Goal: Task Accomplishment & Management: Manage account settings

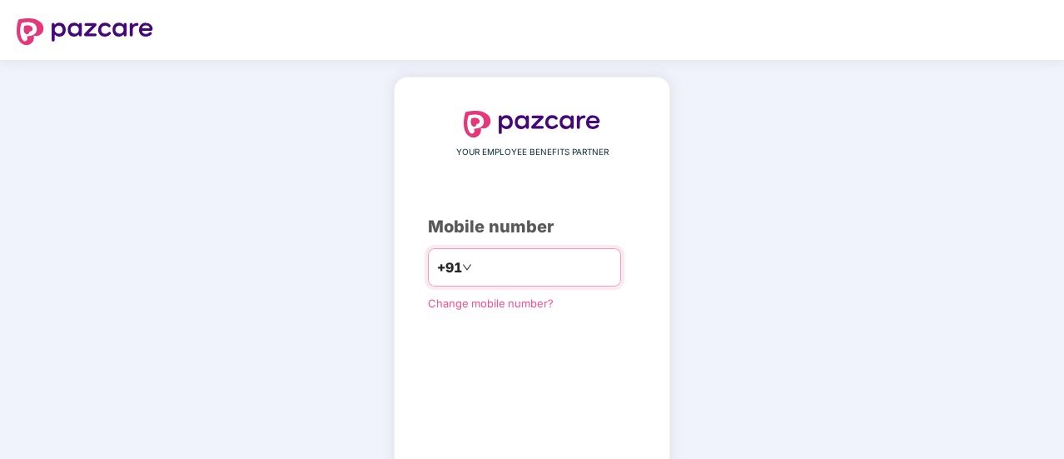
drag, startPoint x: 0, startPoint y: 0, endPoint x: 505, endPoint y: 261, distance: 567.9
click at [505, 261] on input "number" at bounding box center [543, 267] width 137 height 27
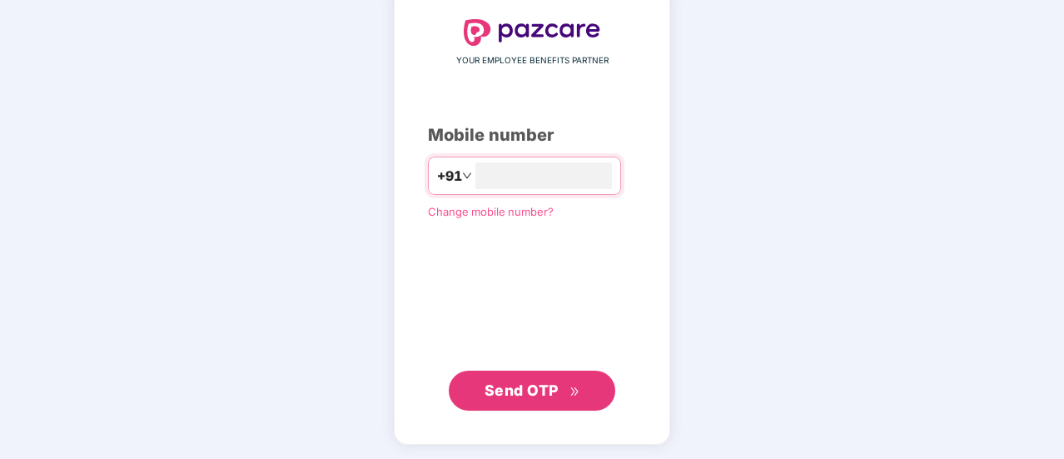
type input "**********"
click at [511, 370] on button "Send OTP" at bounding box center [532, 390] width 167 height 40
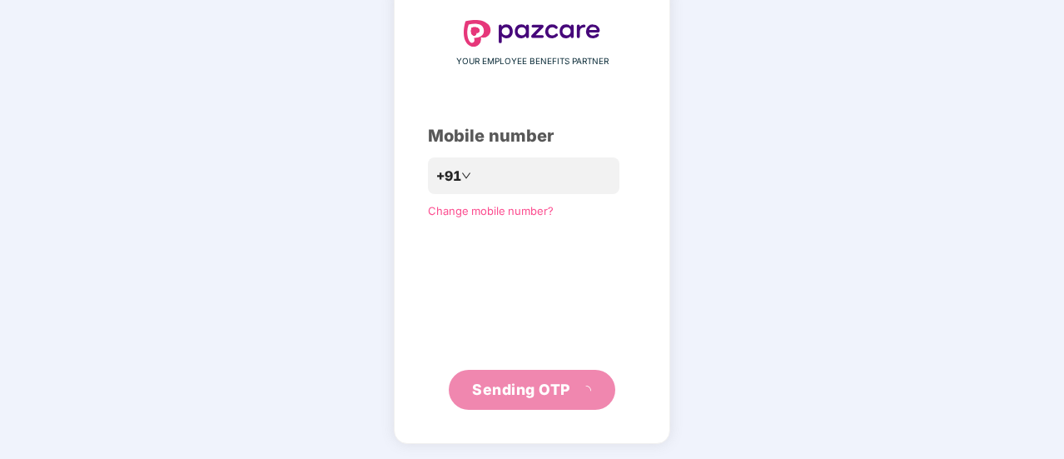
scroll to position [83, 0]
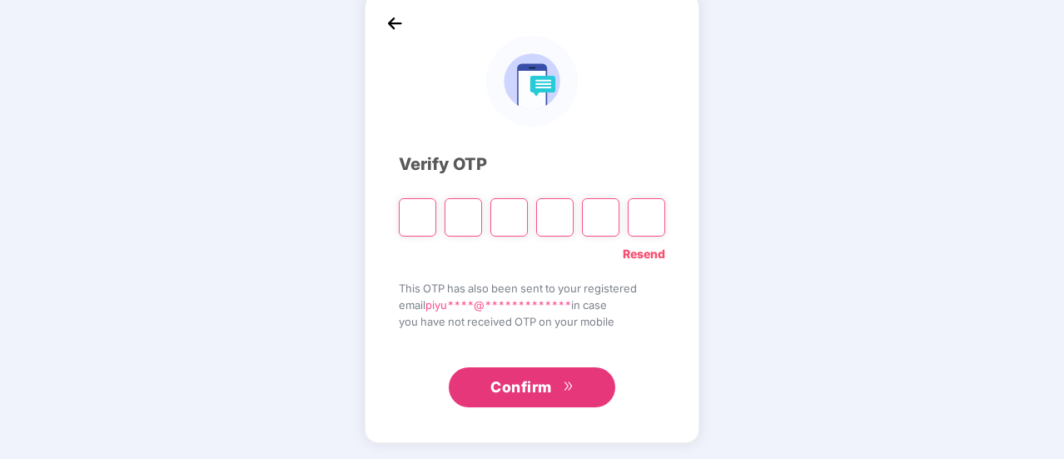
paste input "*"
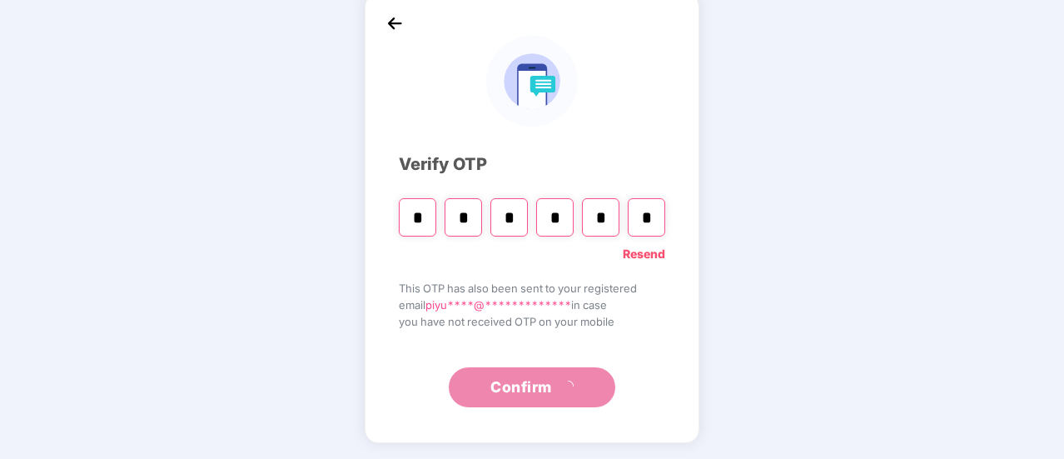
type input "*"
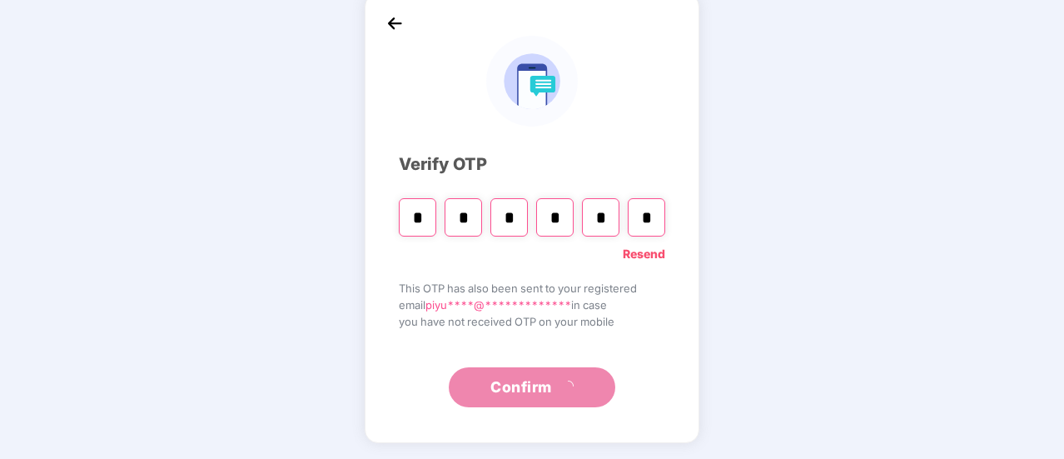
type input "*"
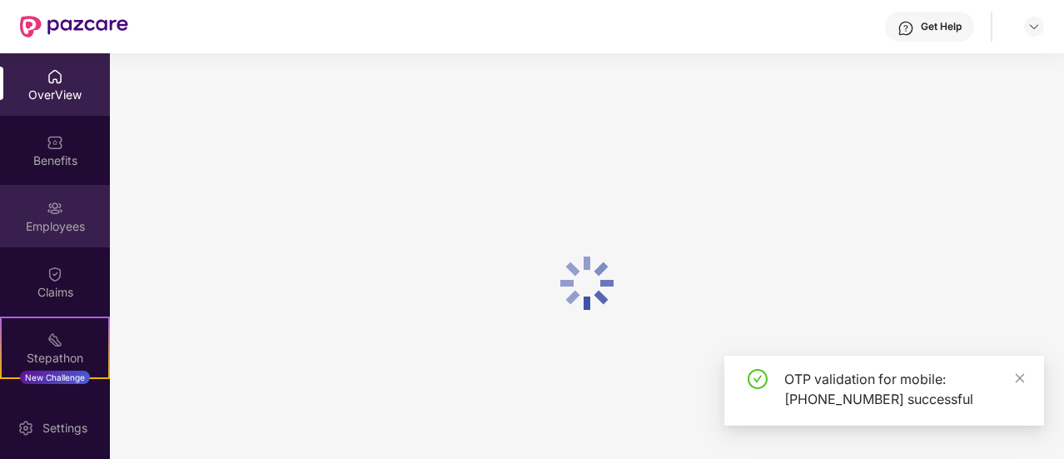
click at [72, 187] on div "Employees" at bounding box center [55, 216] width 110 height 62
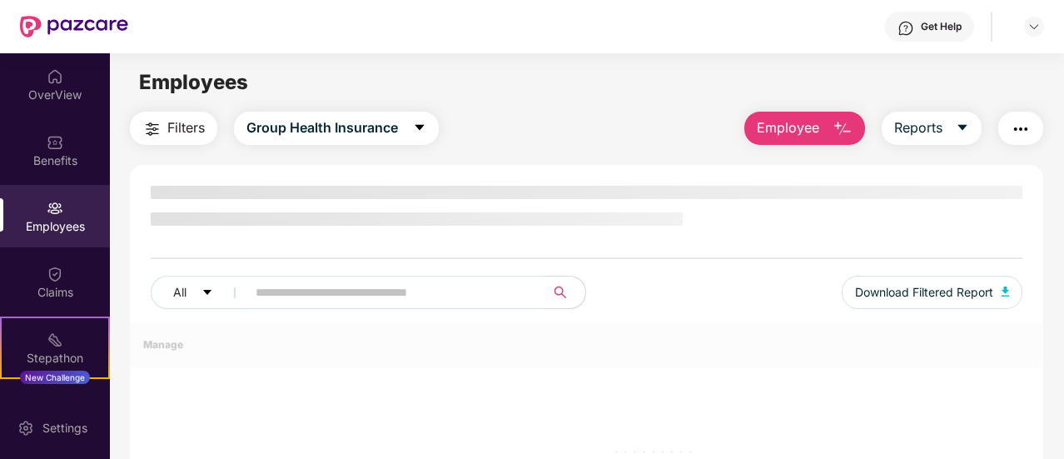
click at [791, 128] on span "Employee" at bounding box center [788, 127] width 62 height 21
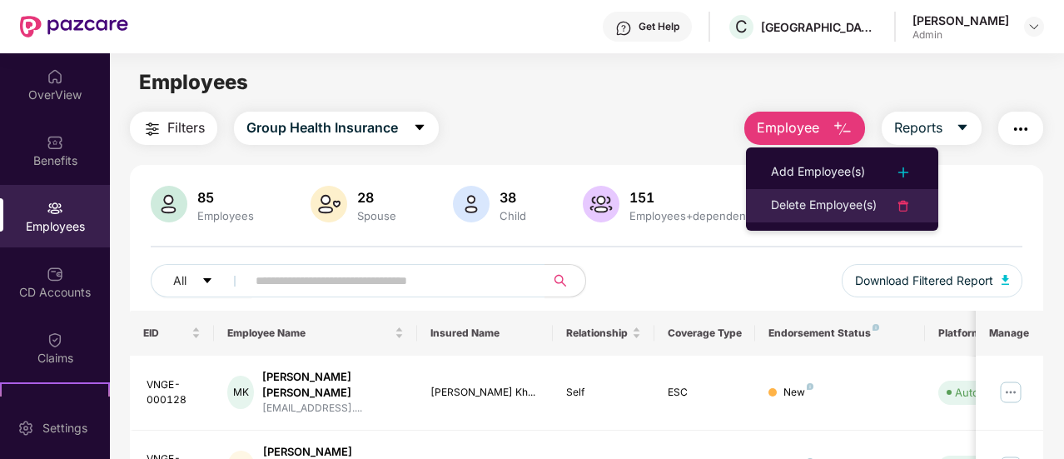
click at [807, 205] on div "Delete Employee(s)" at bounding box center [824, 206] width 106 height 20
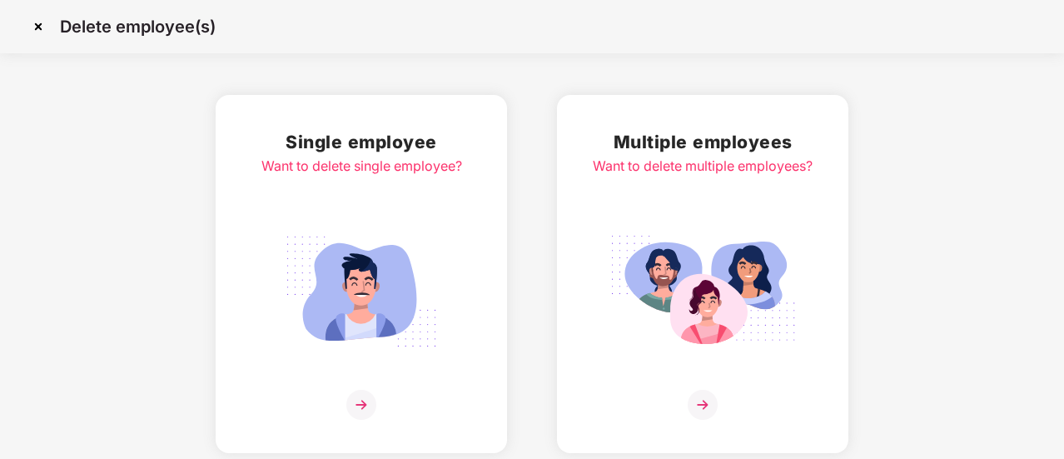
click at [306, 252] on img at bounding box center [361, 291] width 186 height 130
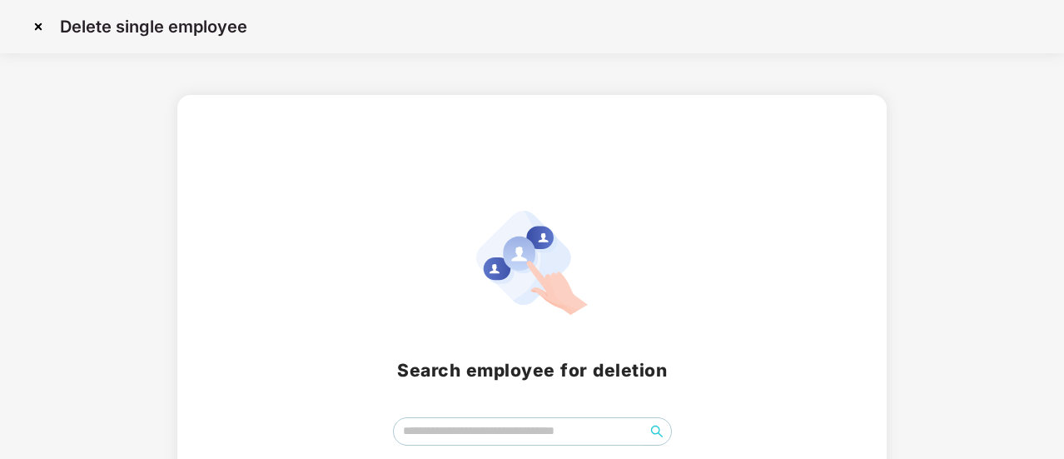
scroll to position [102, 0]
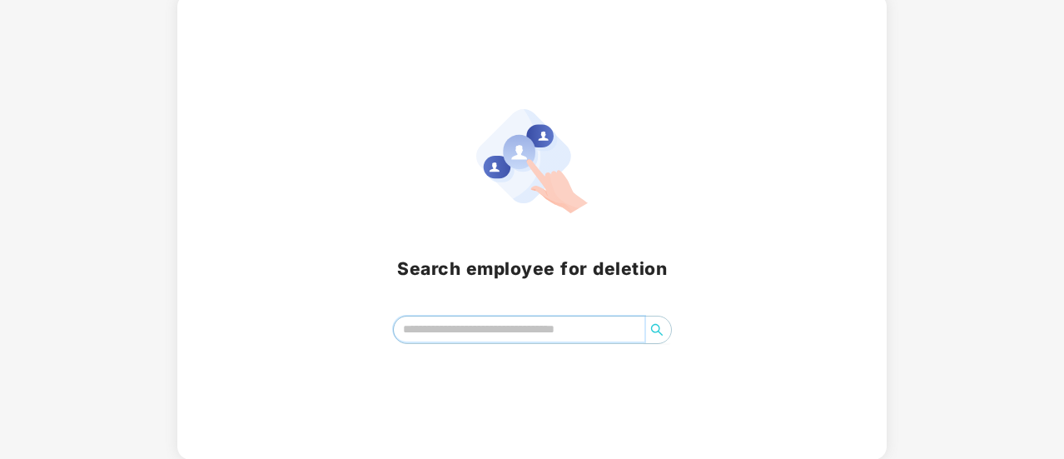
click at [549, 326] on input "search" at bounding box center [519, 328] width 251 height 25
type input "*"
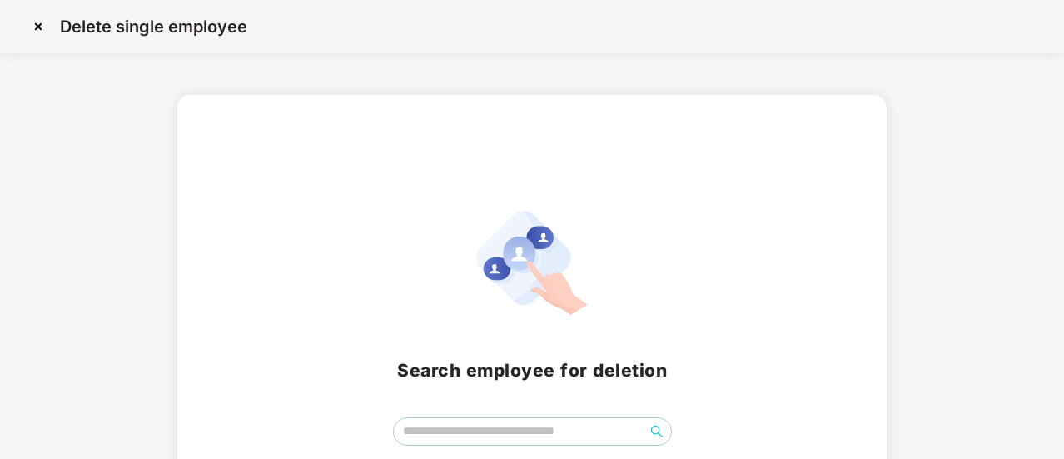
click at [36, 27] on img at bounding box center [38, 26] width 27 height 27
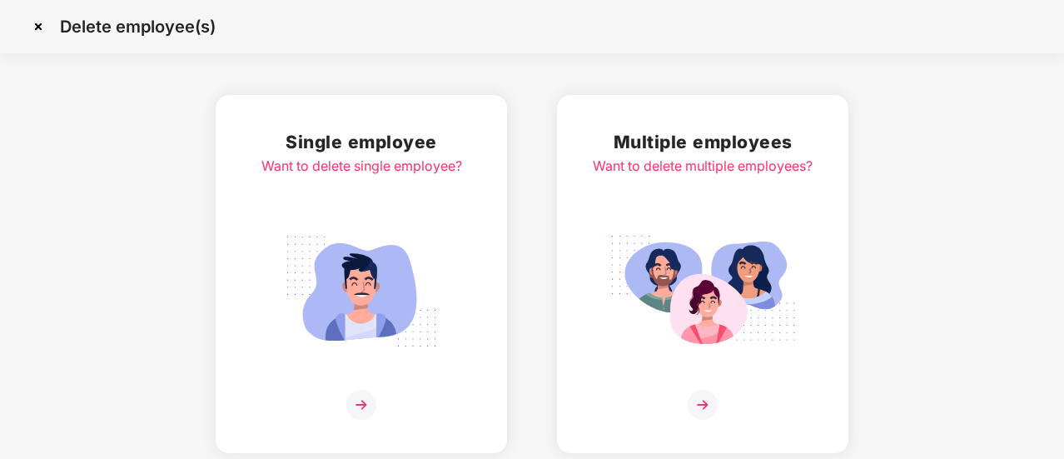
click at [38, 29] on img at bounding box center [38, 26] width 27 height 27
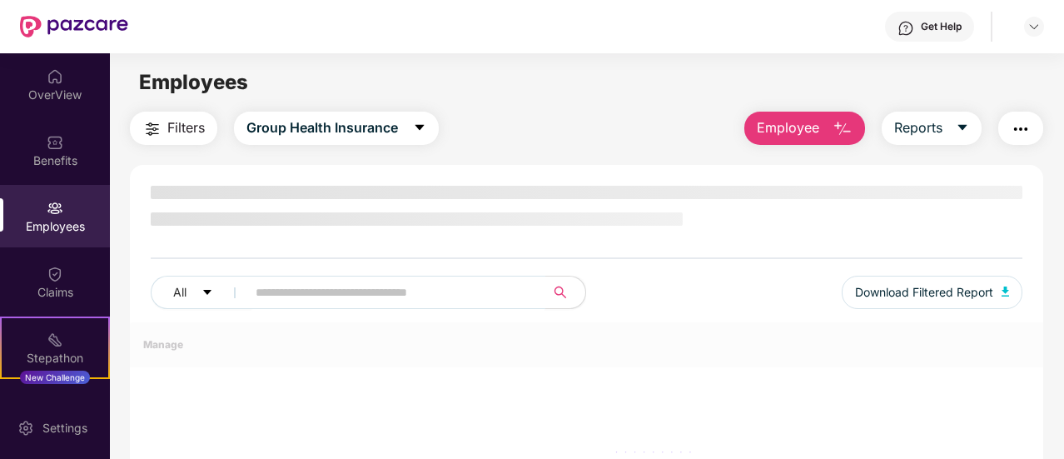
click at [425, 297] on input "text" at bounding box center [389, 292] width 267 height 25
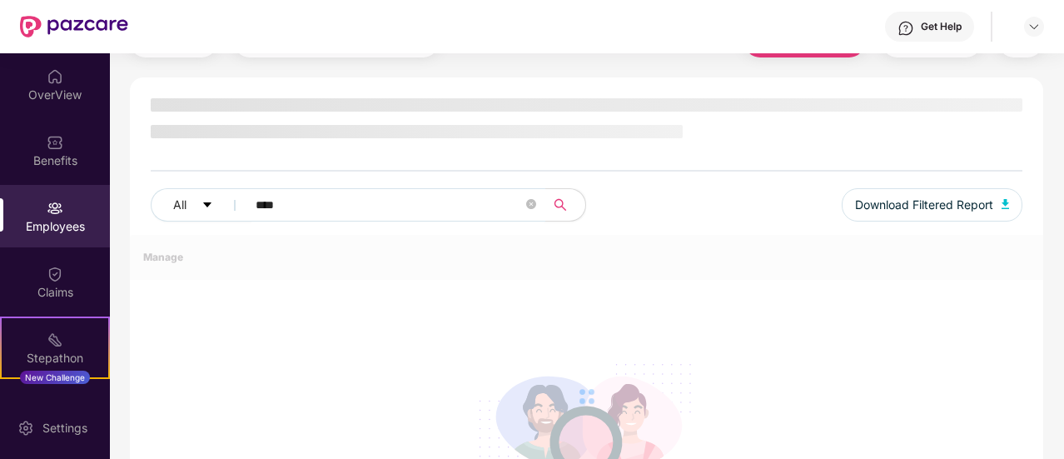
scroll to position [107, 0]
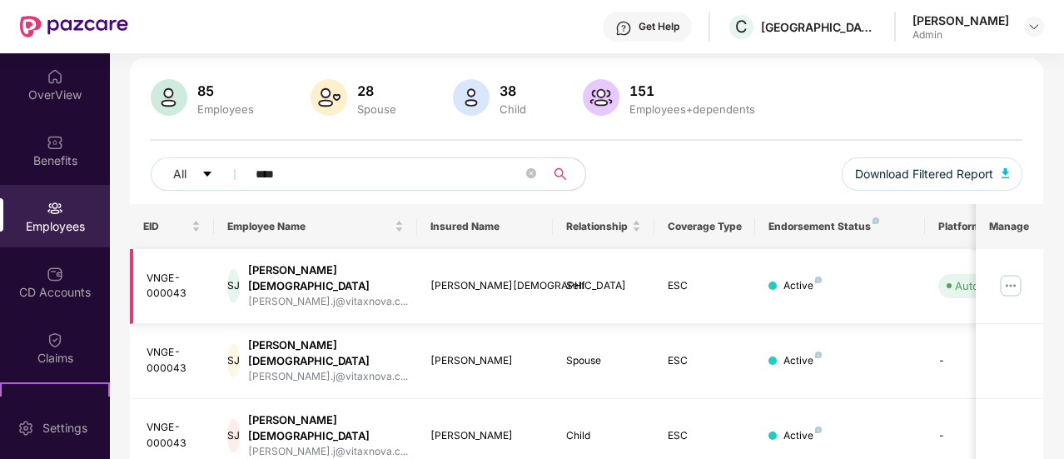
type input "****"
click at [403, 293] on div "SJ Shinjani Jain shinjani.j@vitaxnova.c..." at bounding box center [315, 285] width 177 height 47
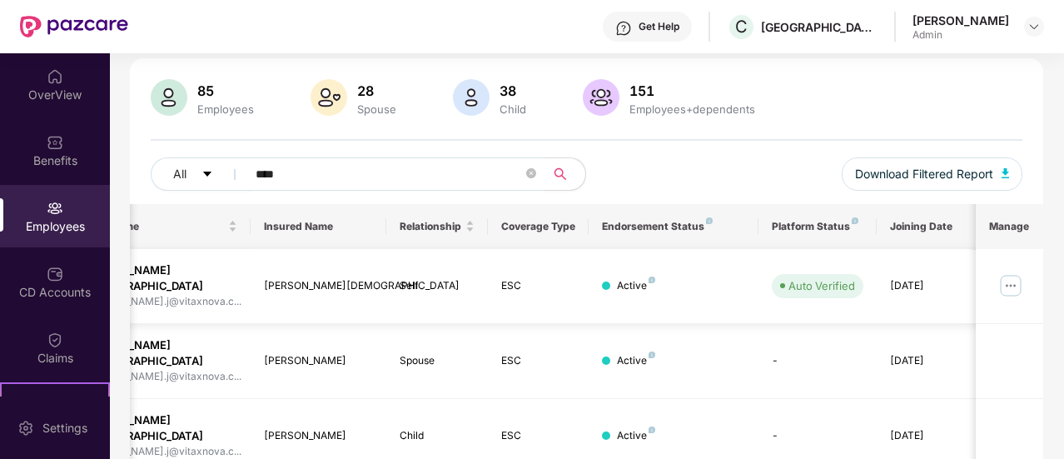
click at [1019, 276] on img at bounding box center [1010, 285] width 27 height 27
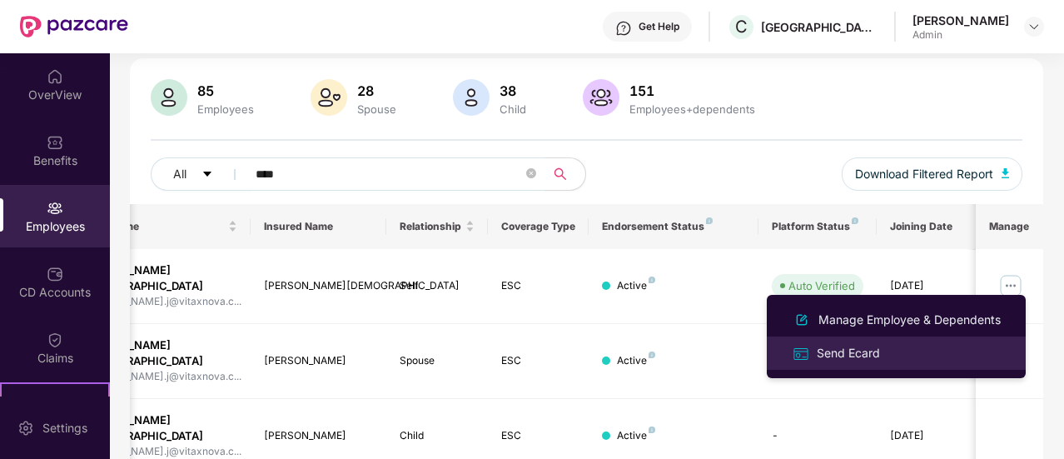
click at [863, 351] on div "Send Ecard" at bounding box center [848, 353] width 70 height 18
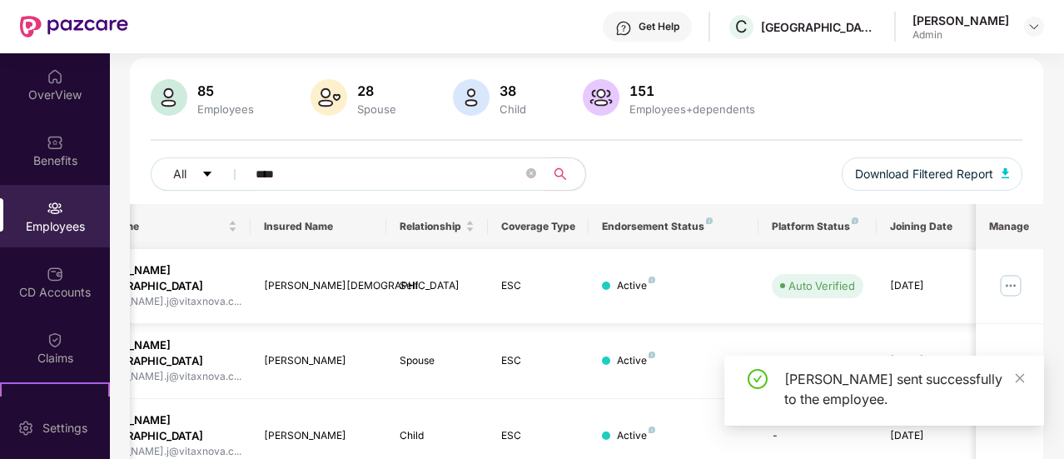
click at [1010, 286] on img at bounding box center [1010, 285] width 27 height 27
click at [380, 170] on input "****" at bounding box center [389, 174] width 267 height 25
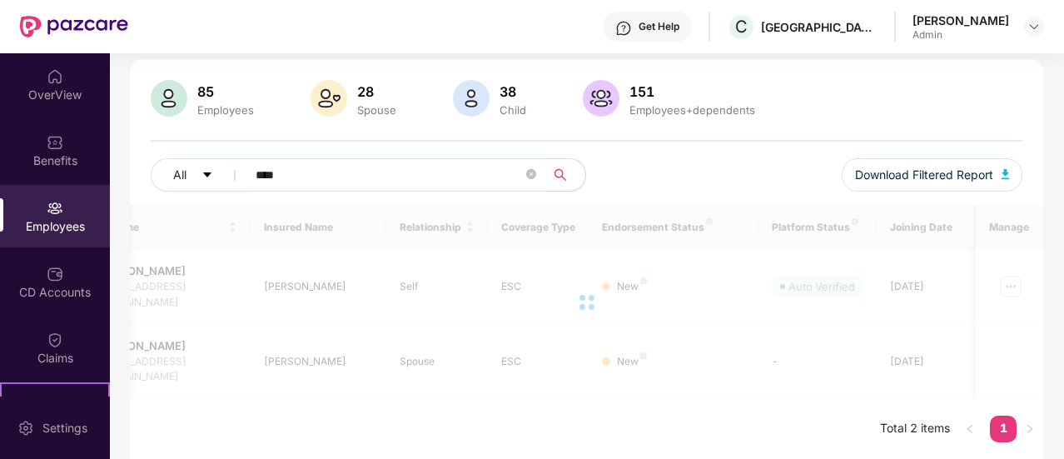
scroll to position [77, 0]
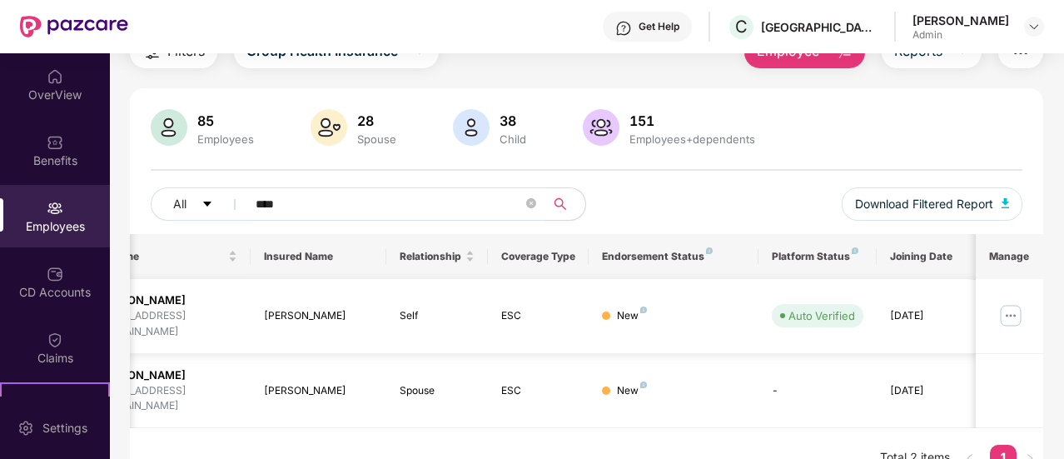
type input "****"
click at [1002, 302] on img at bounding box center [1010, 315] width 27 height 27
click at [405, 201] on input "****" at bounding box center [389, 203] width 267 height 25
type input "******"
click at [1014, 314] on img at bounding box center [1010, 315] width 27 height 27
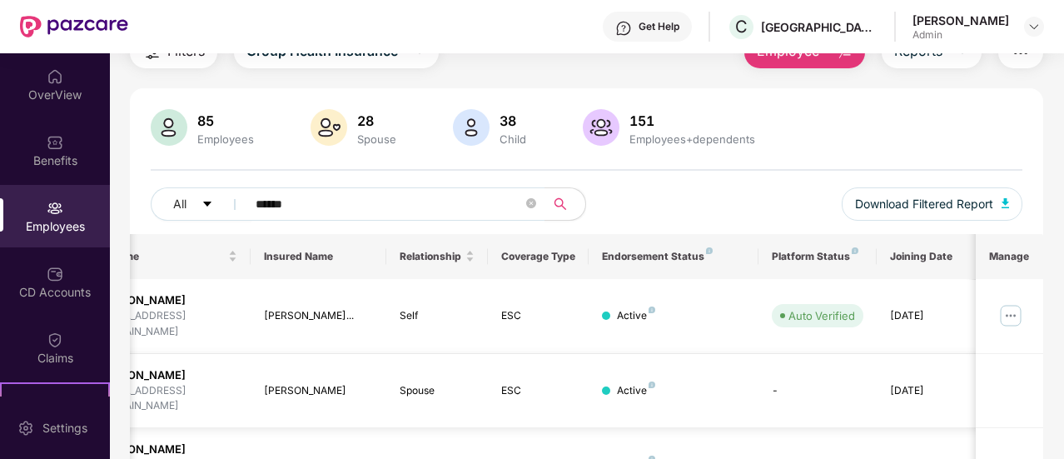
click at [638, 373] on td "Active" at bounding box center [673, 391] width 169 height 75
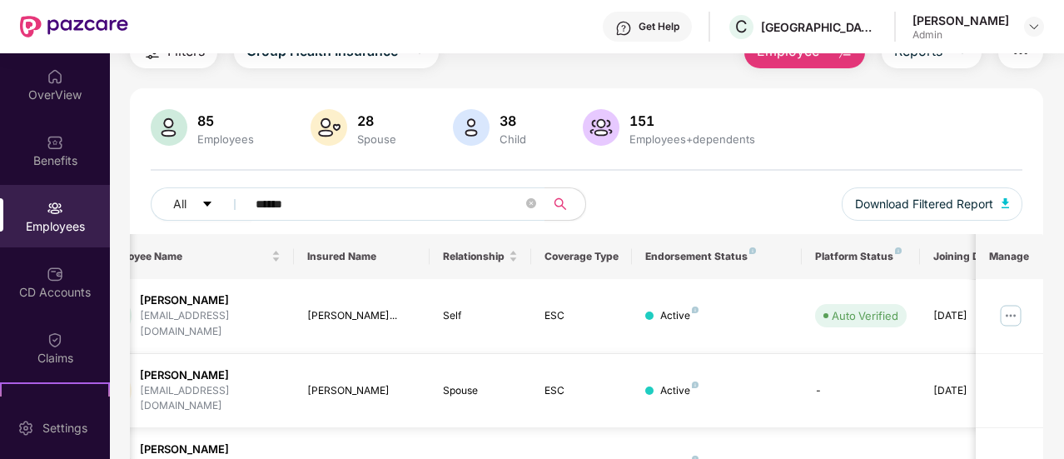
scroll to position [0, 0]
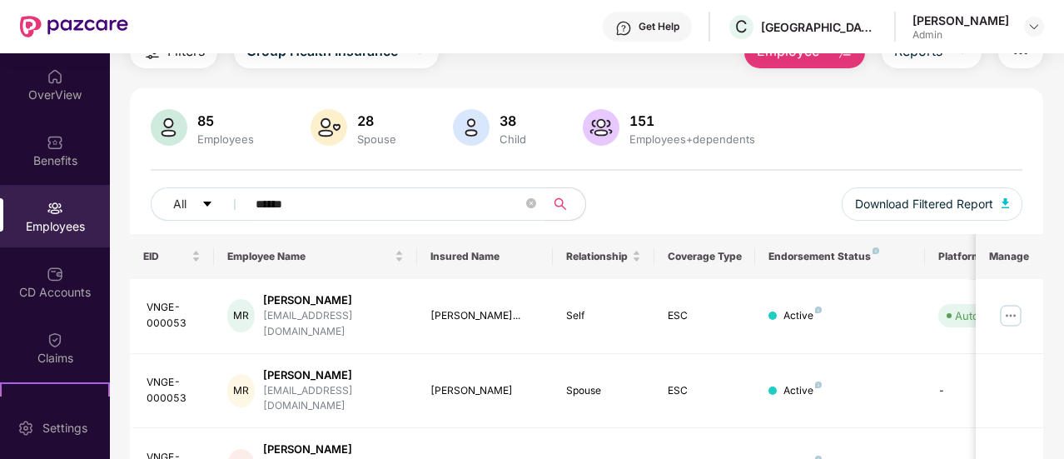
click at [429, 207] on input "******" at bounding box center [389, 203] width 267 height 25
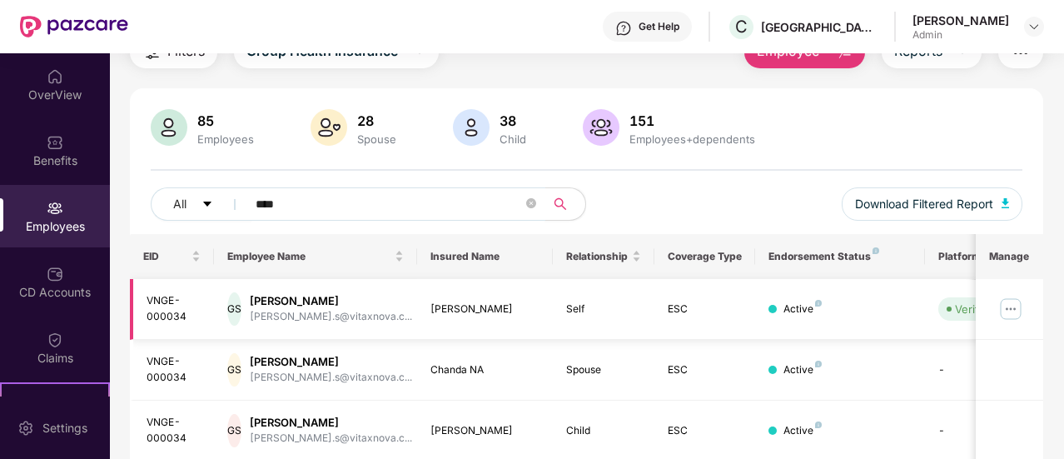
type input "****"
click at [1015, 311] on img at bounding box center [1010, 309] width 27 height 27
click at [539, 312] on td "Gajendra Singh" at bounding box center [485, 309] width 136 height 61
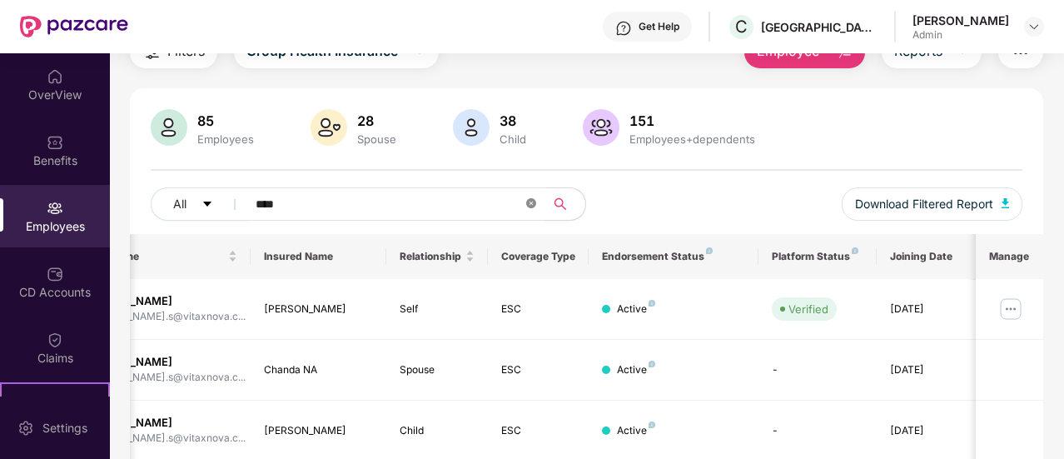
click at [526, 201] on icon "close-circle" at bounding box center [531, 203] width 10 height 10
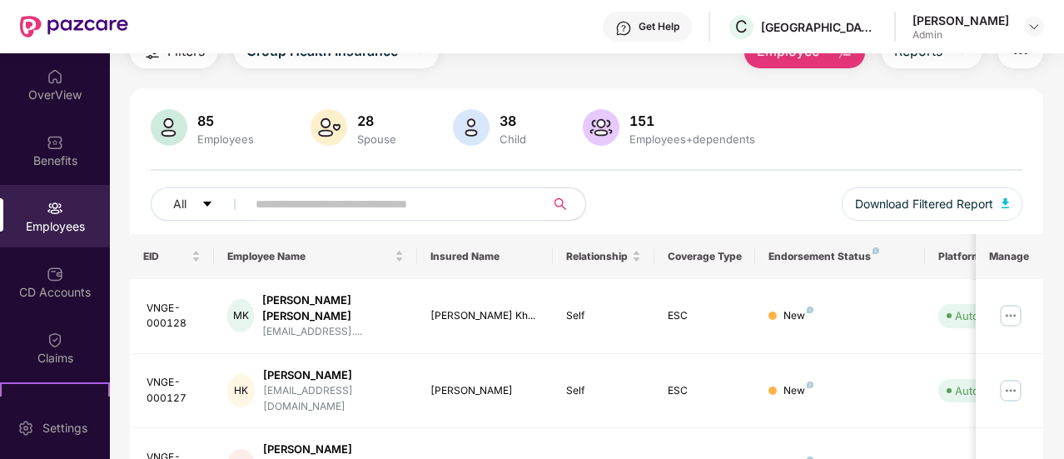
scroll to position [0, 0]
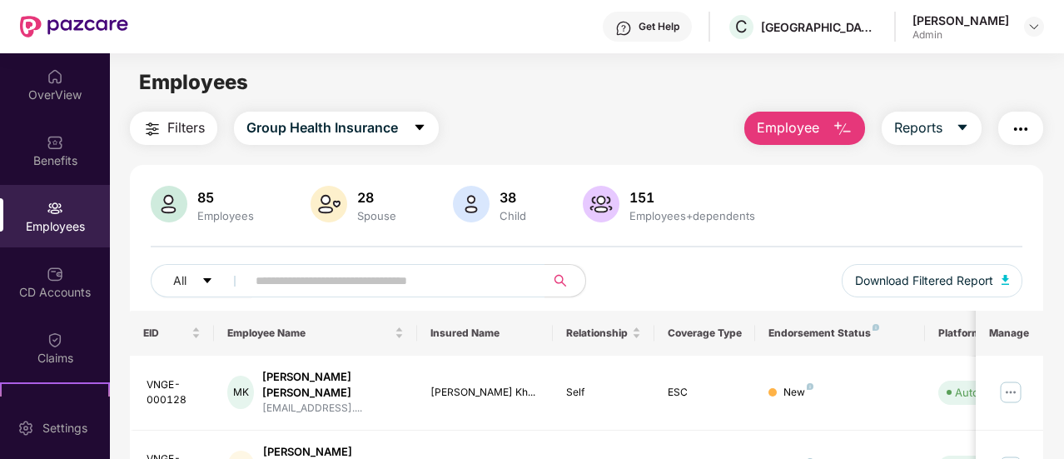
click at [833, 136] on img "button" at bounding box center [843, 129] width 20 height 20
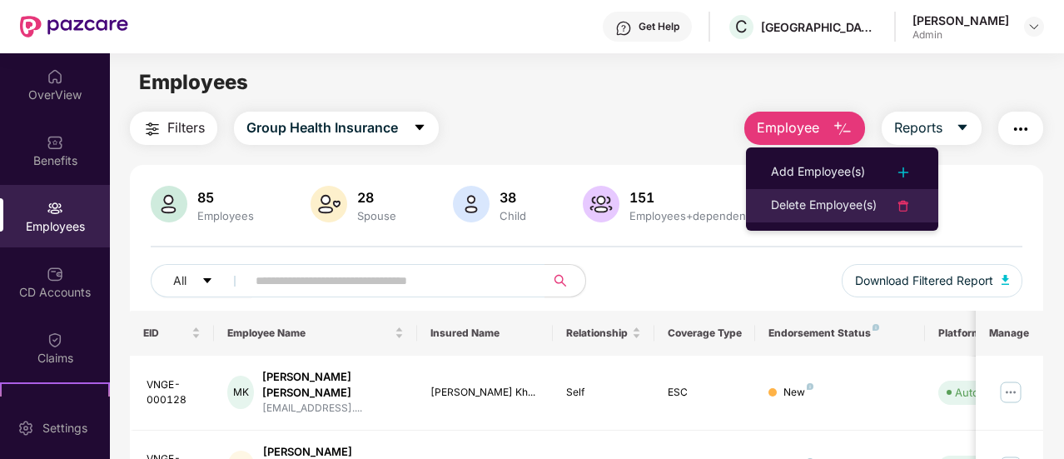
click at [817, 209] on div "Delete Employee(s)" at bounding box center [824, 206] width 106 height 20
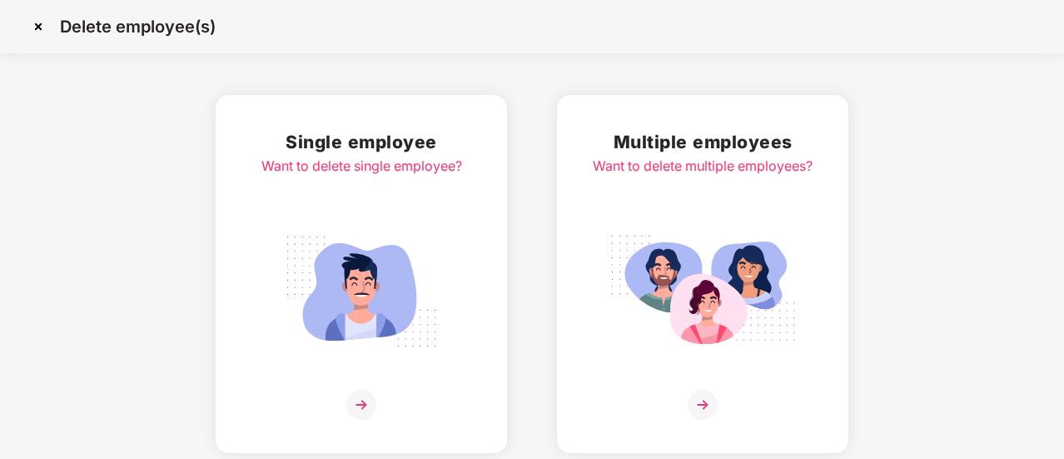
click at [378, 279] on img at bounding box center [361, 291] width 186 height 130
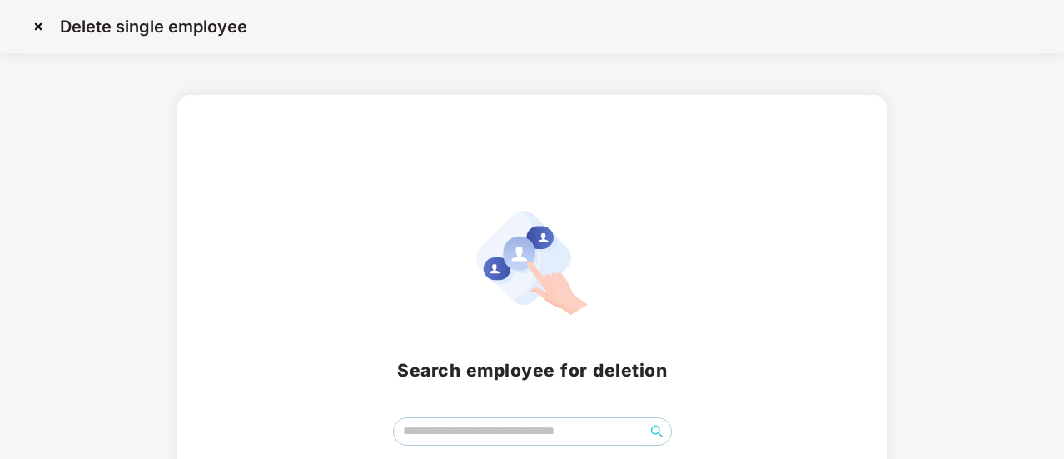
scroll to position [73, 0]
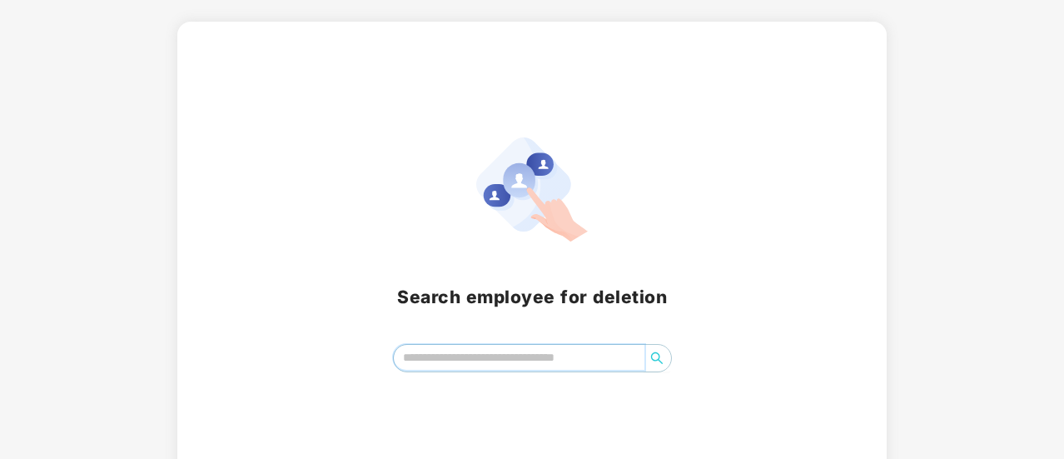
click at [541, 360] on input "search" at bounding box center [519, 357] width 251 height 25
type input "******"
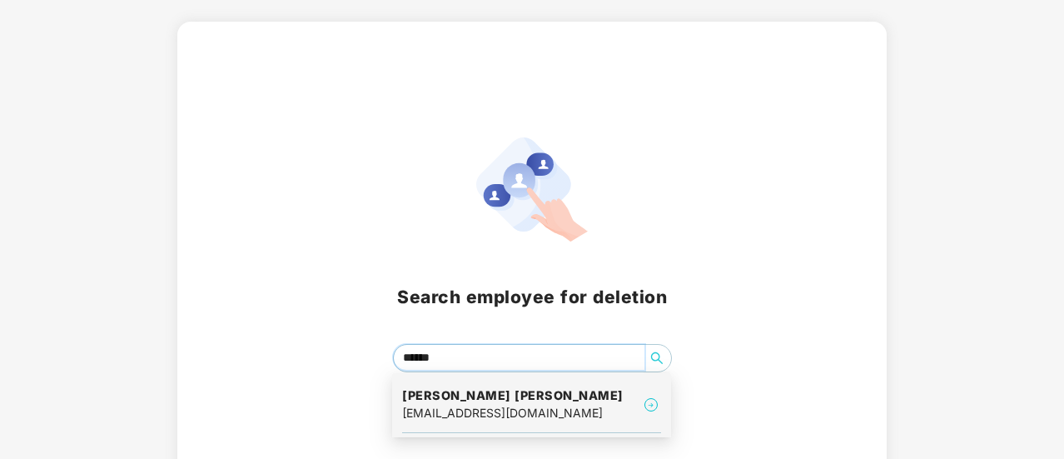
click at [520, 402] on h4 "Pankaj Singh bisht" at bounding box center [512, 395] width 221 height 17
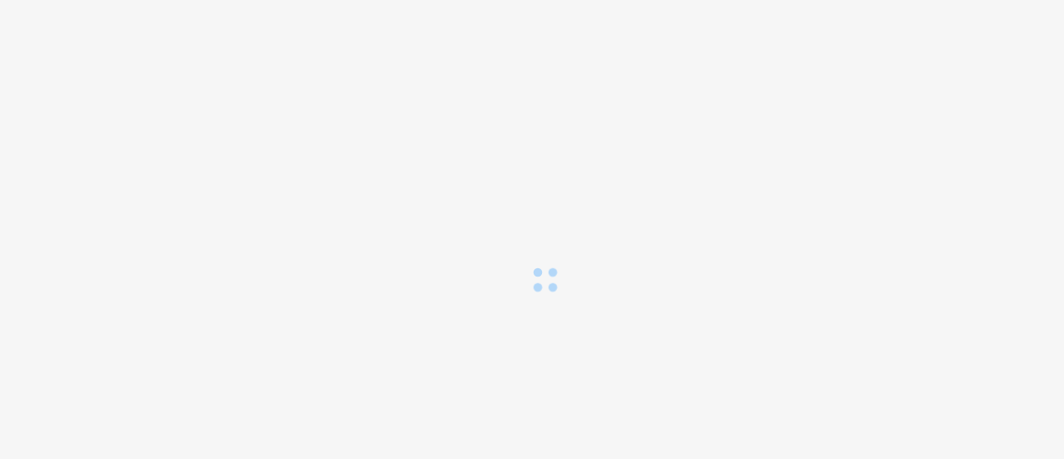
scroll to position [0, 0]
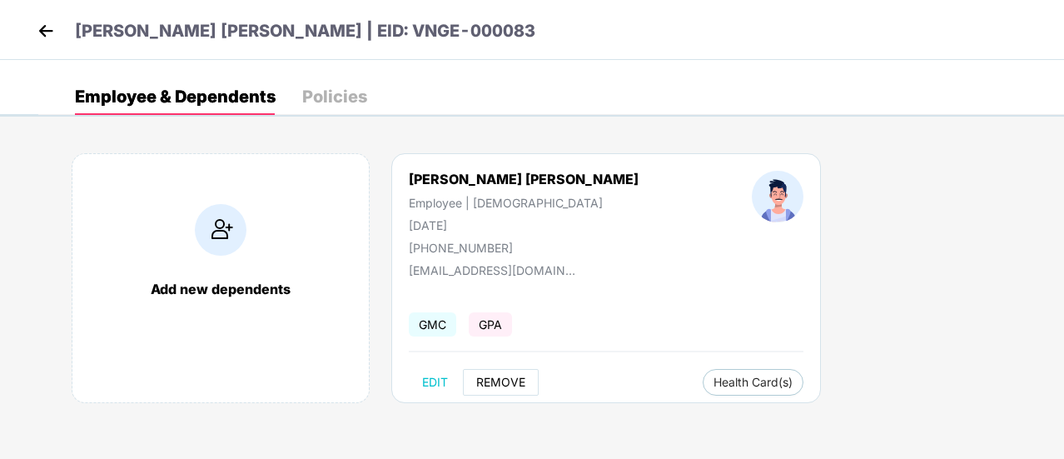
click at [515, 386] on span "REMOVE" at bounding box center [500, 381] width 49 height 13
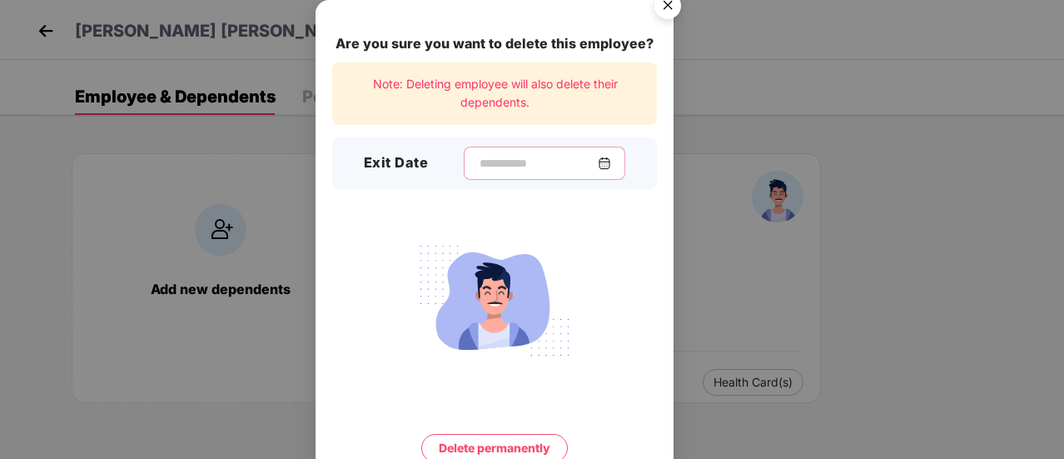
click at [520, 157] on input at bounding box center [538, 163] width 120 height 17
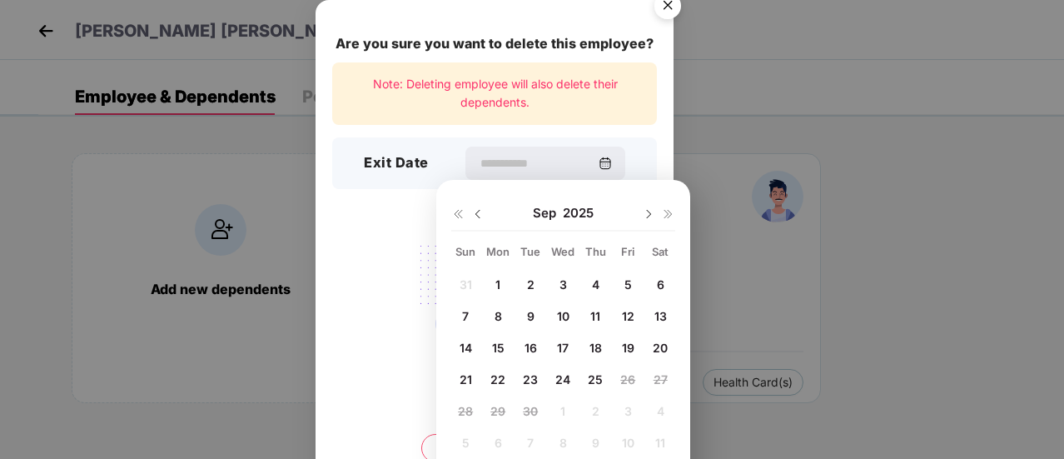
click at [666, 11] on img "Close" at bounding box center [667, 8] width 47 height 47
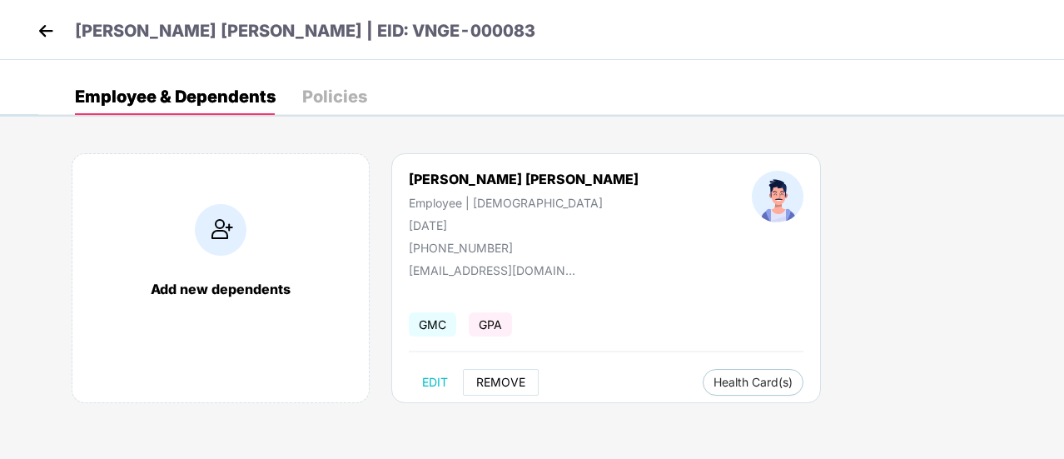
click at [476, 382] on span "REMOVE" at bounding box center [500, 381] width 49 height 13
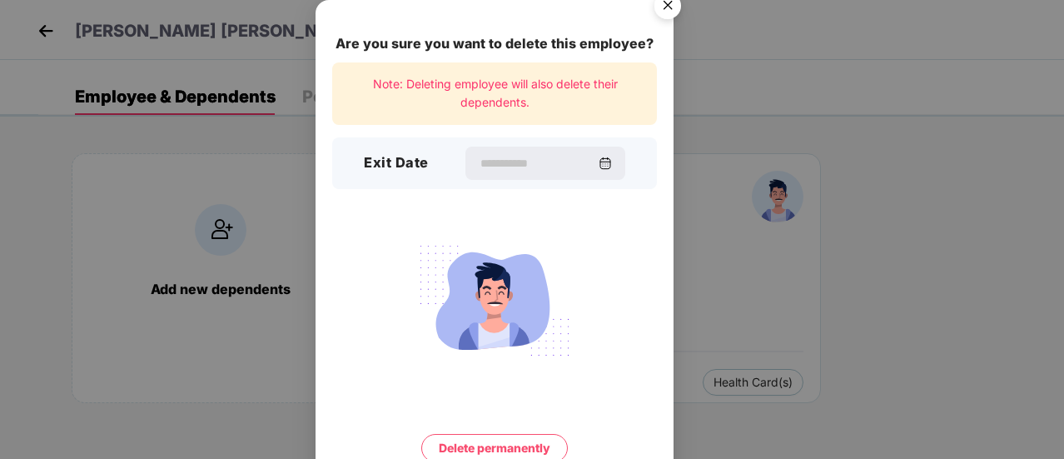
click at [667, 13] on img "Close" at bounding box center [667, 8] width 47 height 47
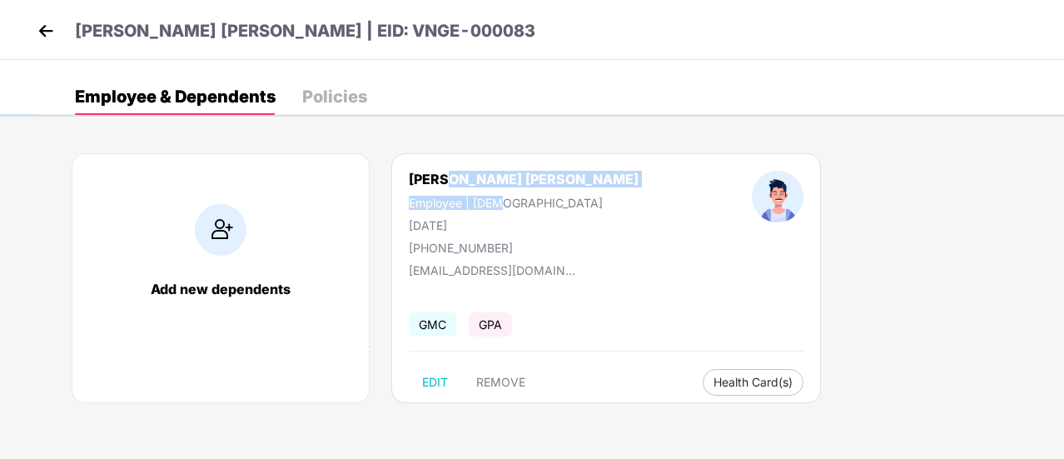
drag, startPoint x: 446, startPoint y: 186, endPoint x: 535, endPoint y: 196, distance: 88.8
click at [535, 196] on div "Pankaj Singh Bisht Employee | Male 04 Jan 2005 +918865967981" at bounding box center [523, 213] width 343 height 84
click at [541, 186] on div "Pankaj Singh Bisht Employee | Male 04 Jan 2005 +918865967981" at bounding box center [523, 213] width 343 height 84
click at [703, 394] on button "Health Card(s)" at bounding box center [753, 382] width 101 height 27
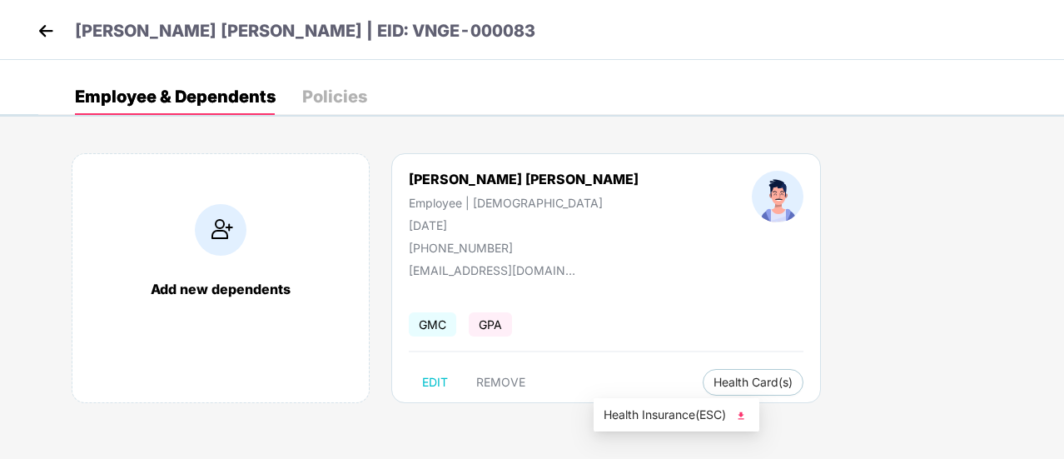
click at [632, 403] on li "Health Insurance(ESC)" at bounding box center [677, 414] width 166 height 27
click at [65, 17] on div "Pankaj Singh Bisht | EID: VNGE-000083" at bounding box center [532, 30] width 1064 height 60
click at [53, 22] on img at bounding box center [45, 30] width 25 height 25
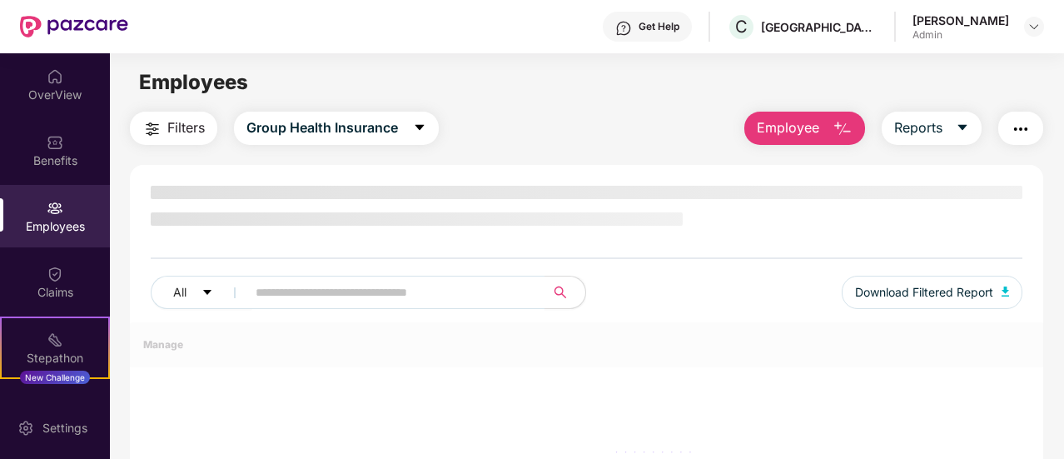
click at [826, 118] on button "Employee" at bounding box center [804, 128] width 121 height 33
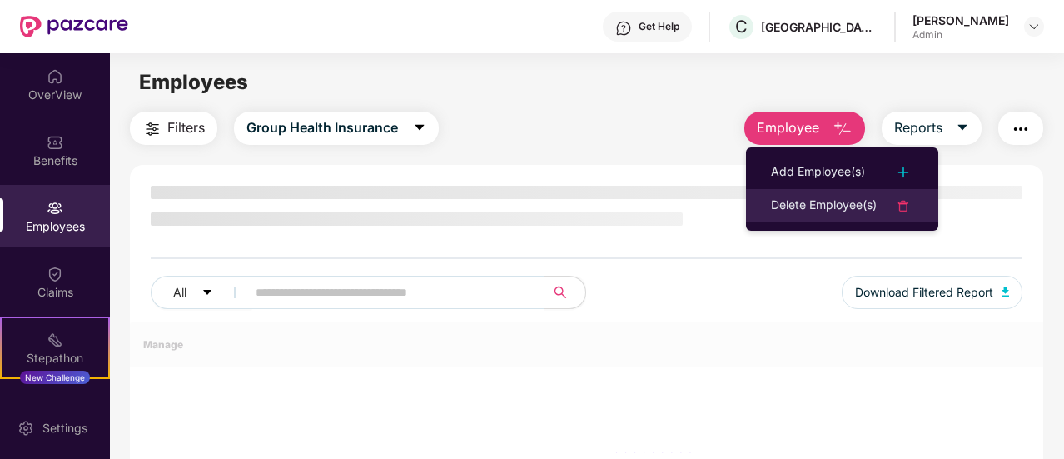
click at [796, 190] on li "Delete Employee(s)" at bounding box center [842, 205] width 192 height 33
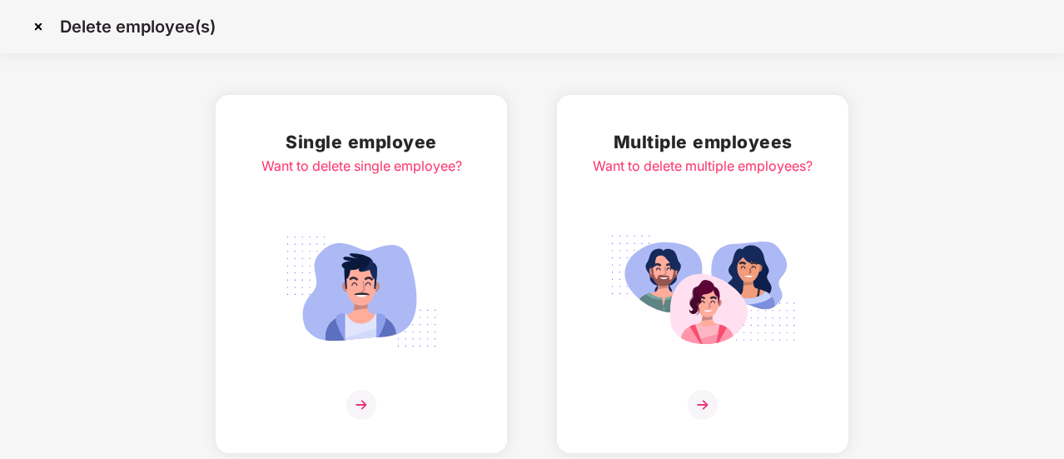
click at [681, 163] on div "Want to delete multiple employees?" at bounding box center [703, 166] width 220 height 21
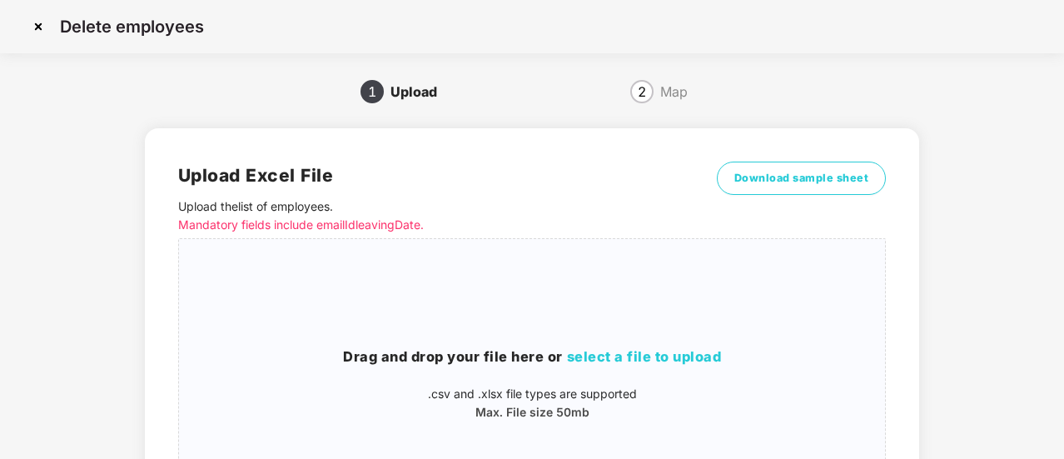
click at [30, 23] on img at bounding box center [38, 26] width 27 height 27
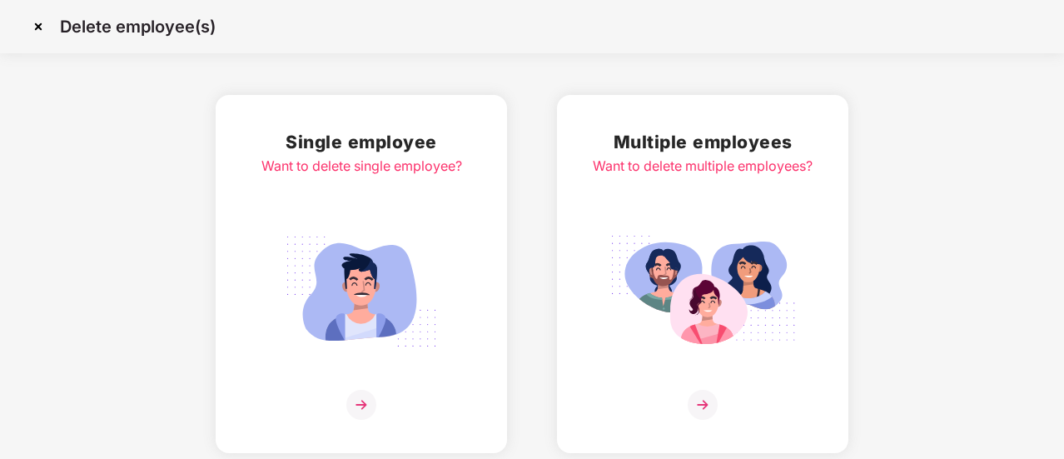
click at [410, 212] on div "Single employee Want to delete single employee?" at bounding box center [361, 273] width 201 height 291
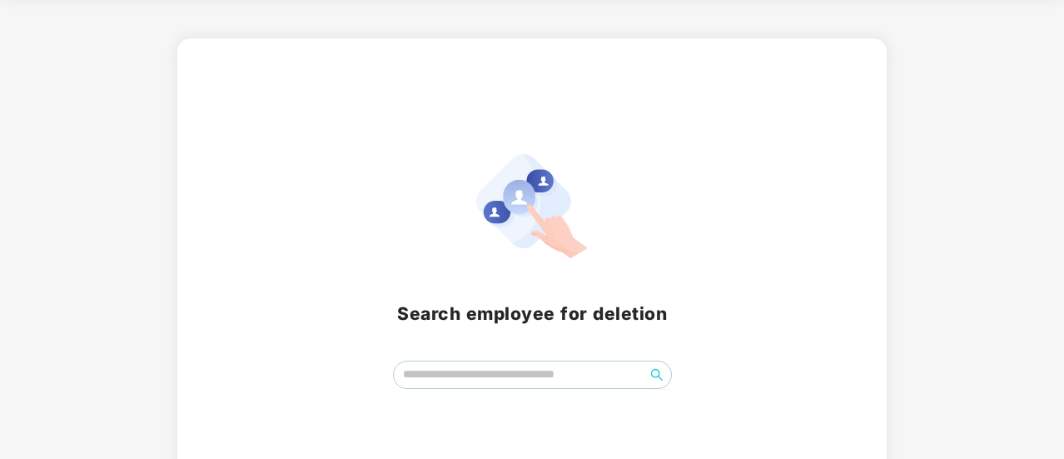
scroll to position [83, 0]
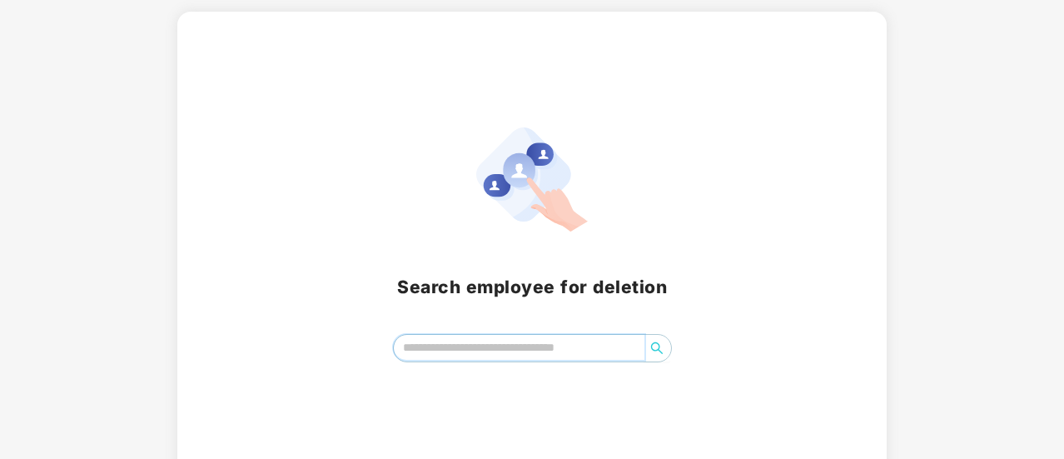
click at [454, 341] on input "search" at bounding box center [519, 347] width 251 height 25
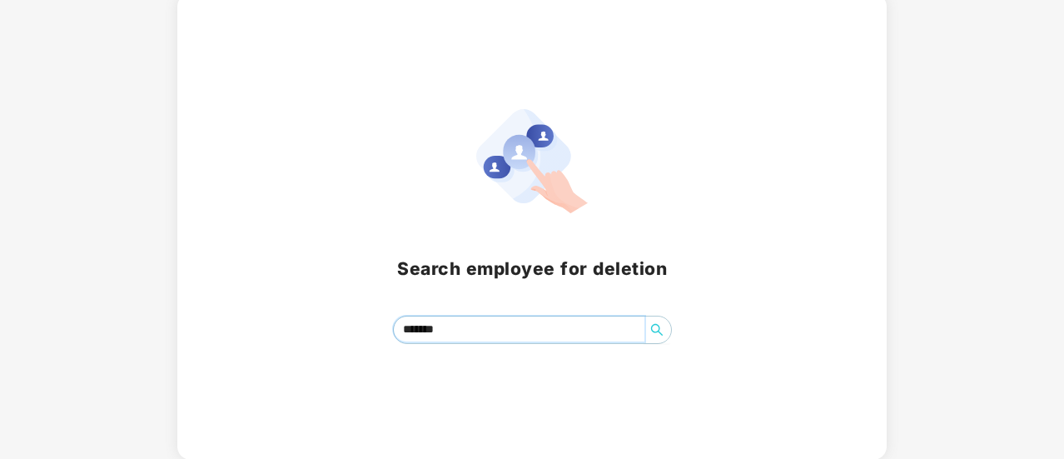
click at [492, 339] on input "*******" at bounding box center [519, 328] width 251 height 25
type input "*"
click at [656, 329] on icon "search" at bounding box center [656, 329] width 13 height 13
click at [514, 326] on input "*****" at bounding box center [519, 328] width 251 height 25
type input "****"
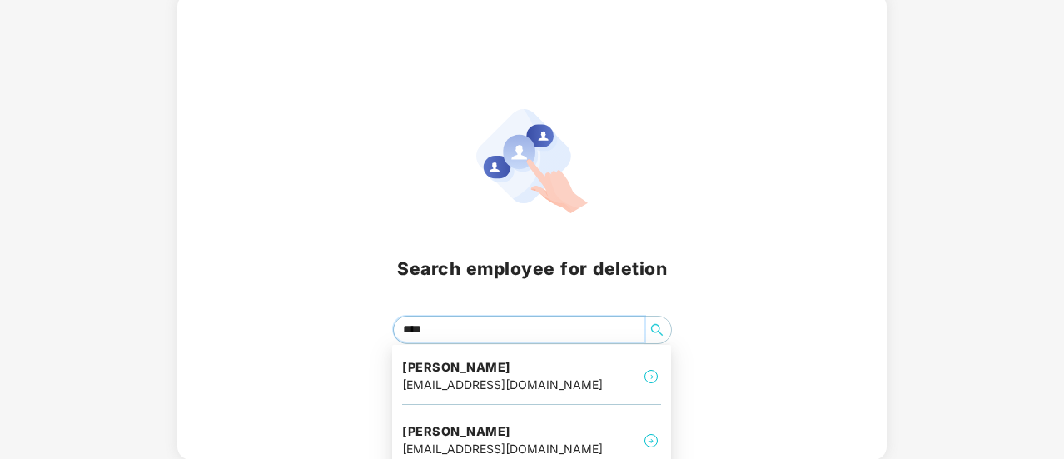
type input "*****"
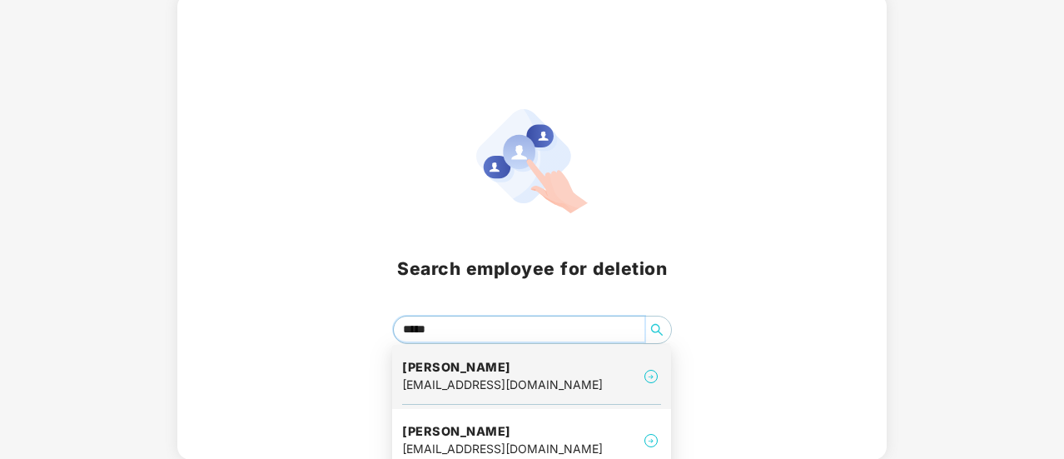
scroll to position [116, 0]
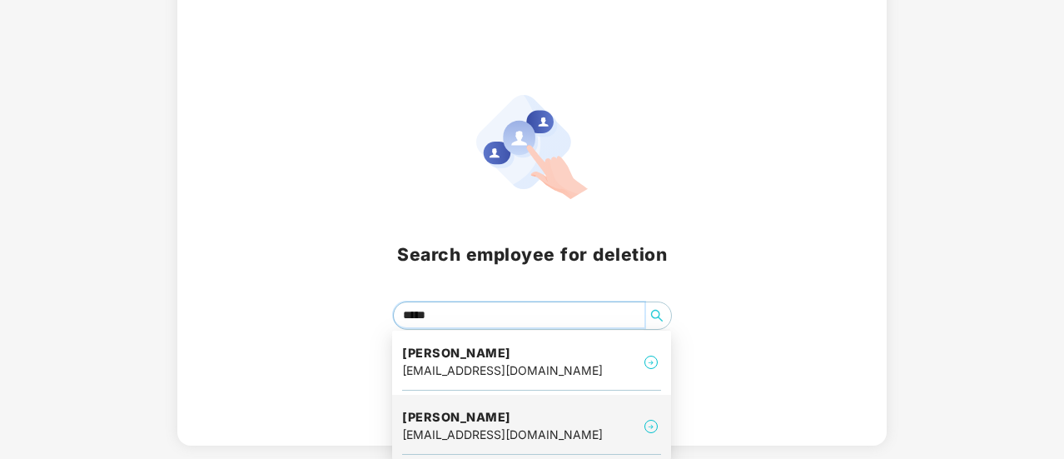
click at [644, 420] on img at bounding box center [651, 426] width 20 height 20
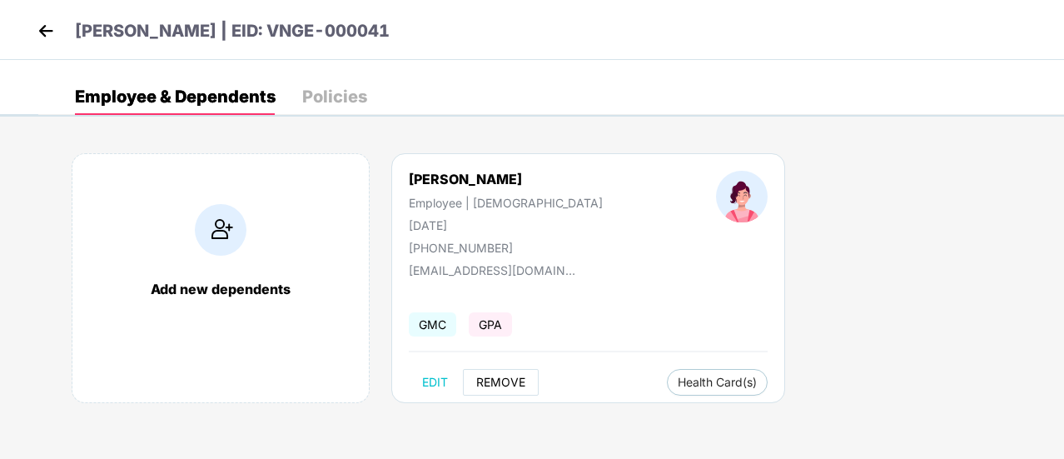
click at [513, 380] on span "REMOVE" at bounding box center [500, 381] width 49 height 13
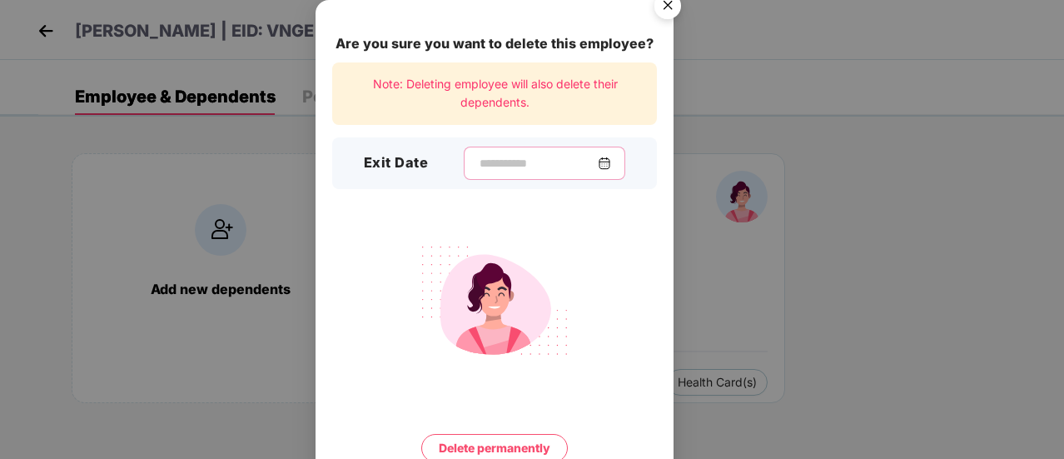
click at [533, 157] on input at bounding box center [538, 163] width 120 height 17
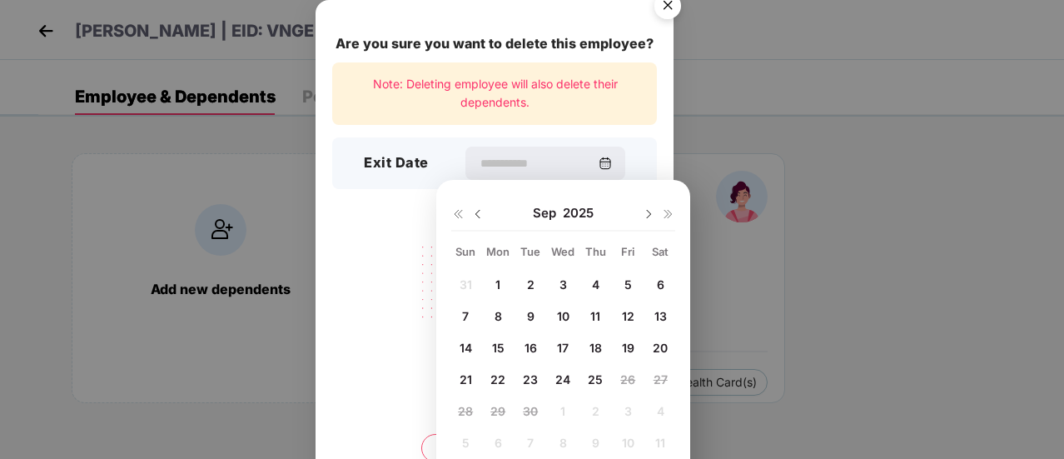
click at [498, 282] on span "1" at bounding box center [497, 284] width 5 height 14
type input "**********"
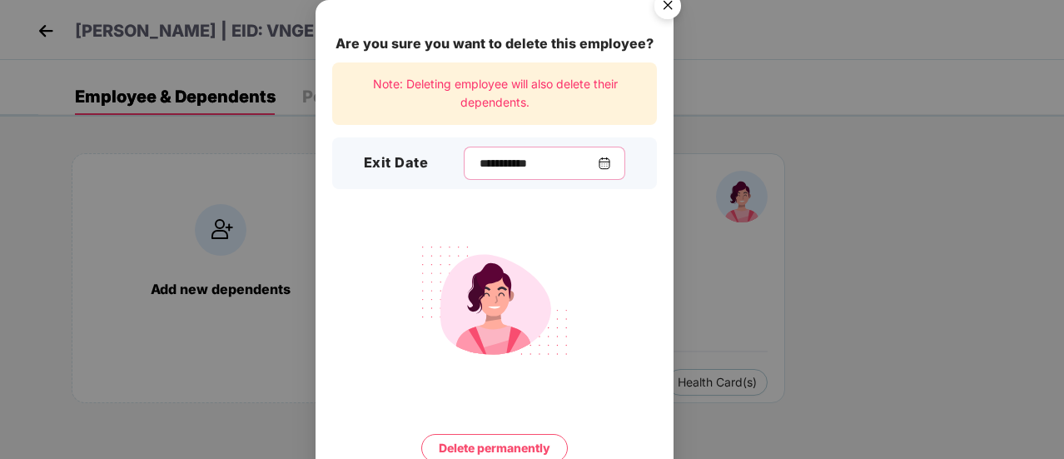
click at [495, 169] on input "**********" at bounding box center [538, 163] width 120 height 17
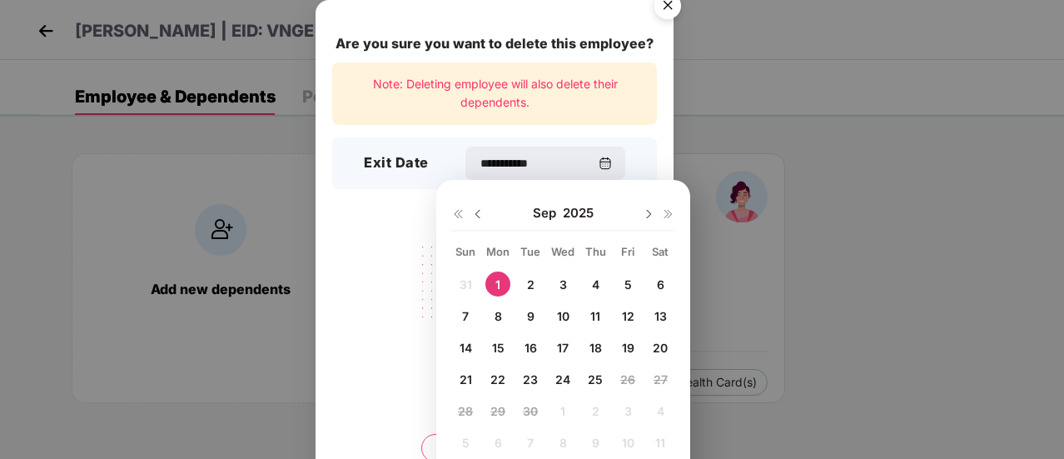
click at [466, 207] on div at bounding box center [467, 213] width 33 height 15
click at [474, 206] on div at bounding box center [467, 213] width 33 height 15
click at [472, 214] on img at bounding box center [477, 213] width 13 height 13
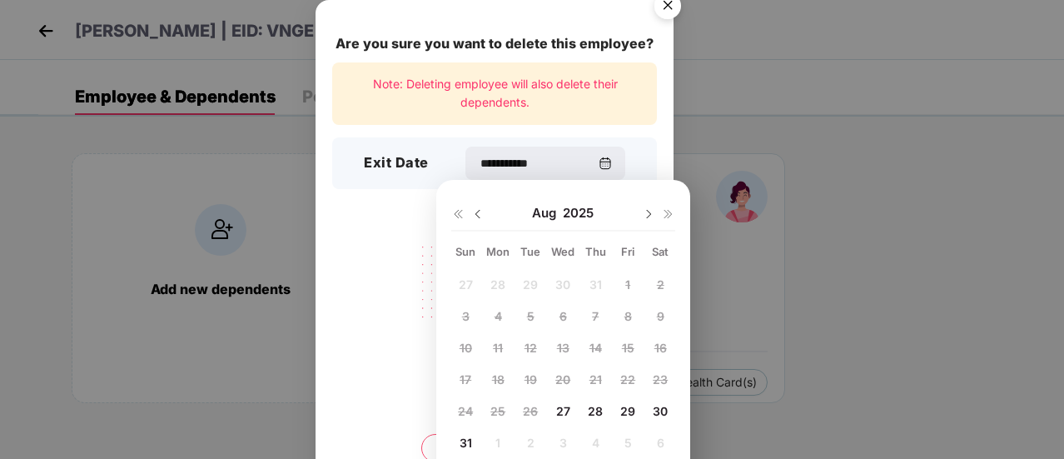
scroll to position [43, 0]
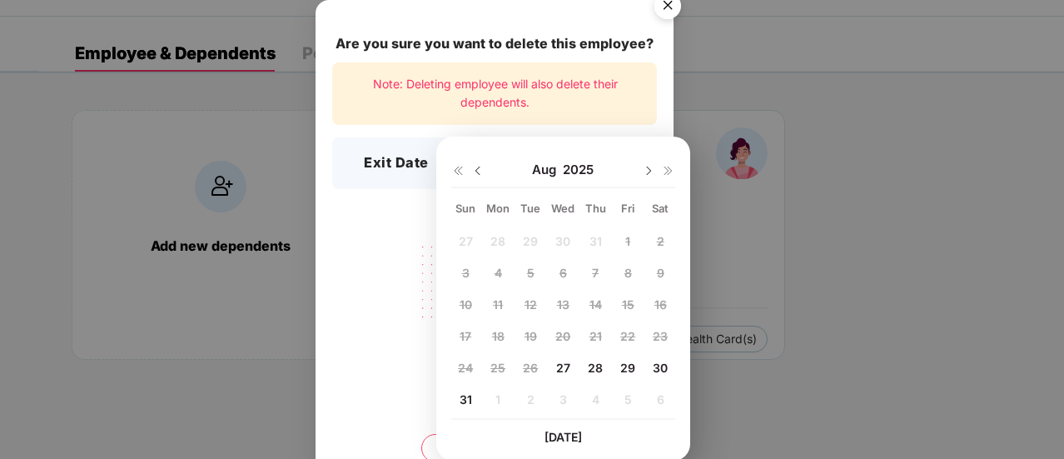
click at [643, 176] on img at bounding box center [648, 170] width 13 height 13
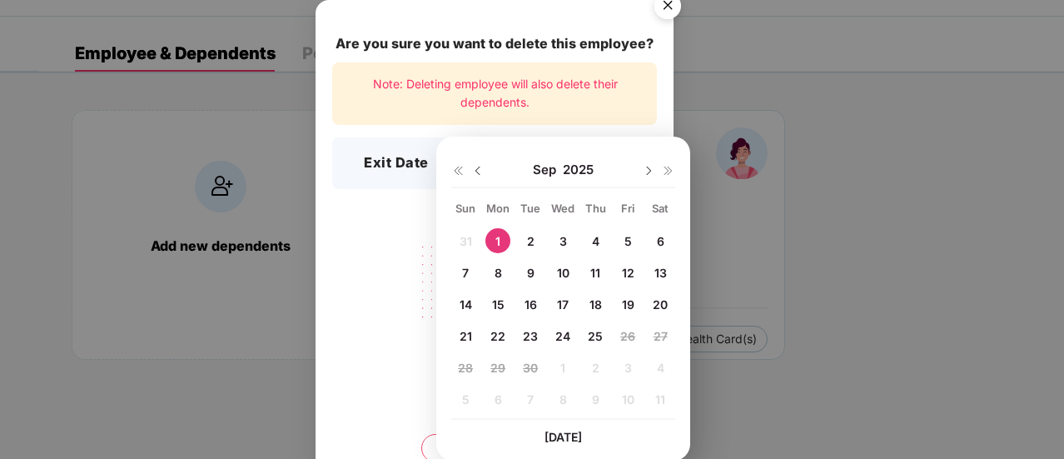
click at [753, 256] on div "**********" at bounding box center [532, 229] width 1064 height 459
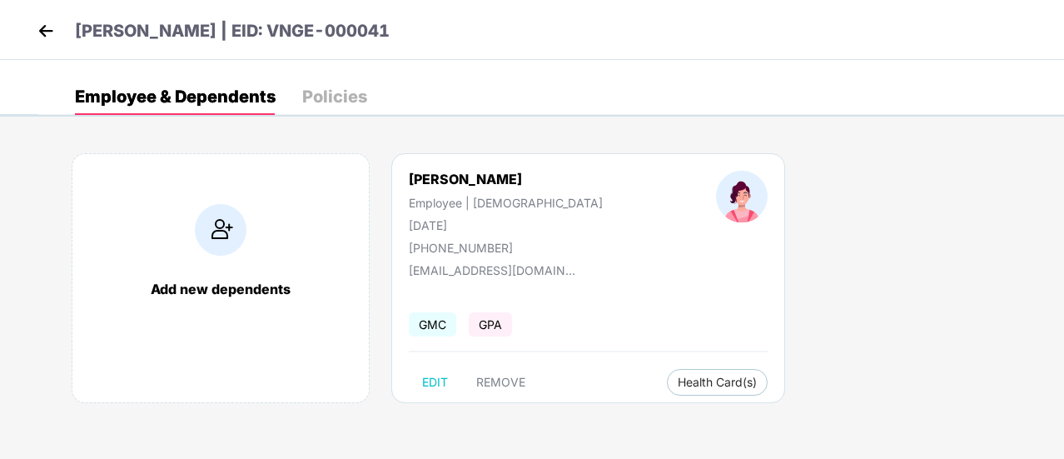
scroll to position [0, 0]
click at [495, 385] on span "REMOVE" at bounding box center [500, 381] width 49 height 13
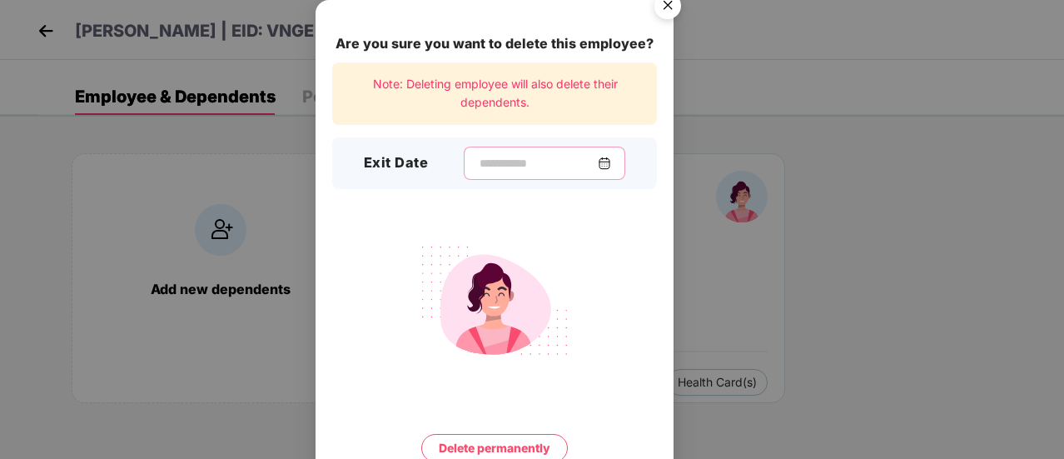
click at [531, 166] on input at bounding box center [538, 163] width 120 height 17
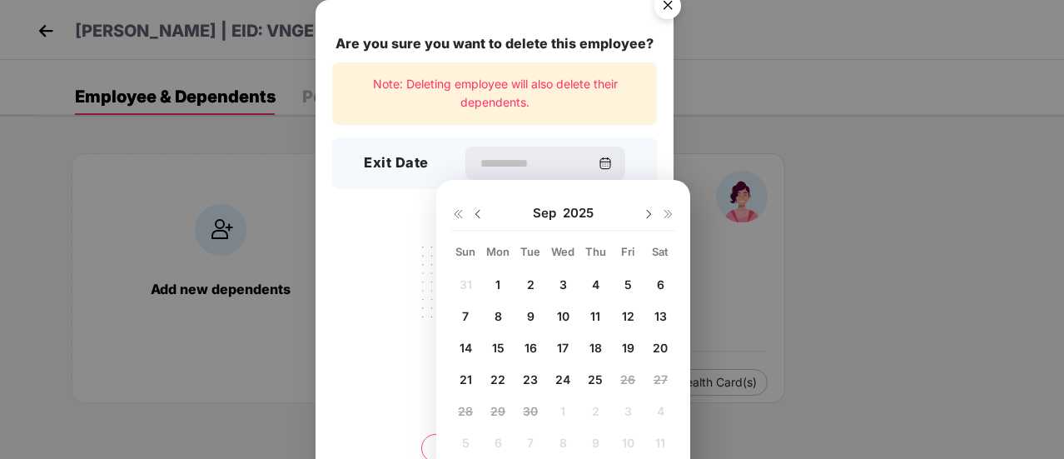
click at [499, 274] on div "1" at bounding box center [497, 283] width 25 height 25
type input "**********"
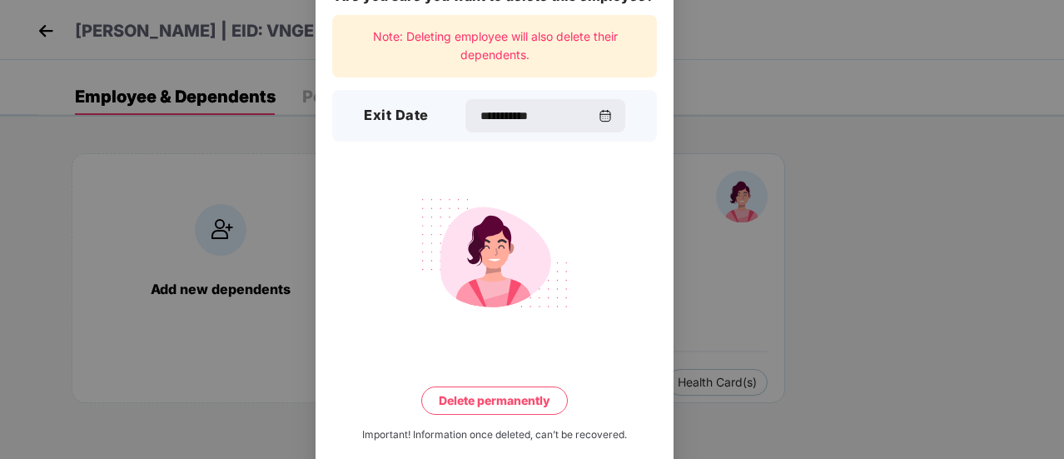
scroll to position [72, 0]
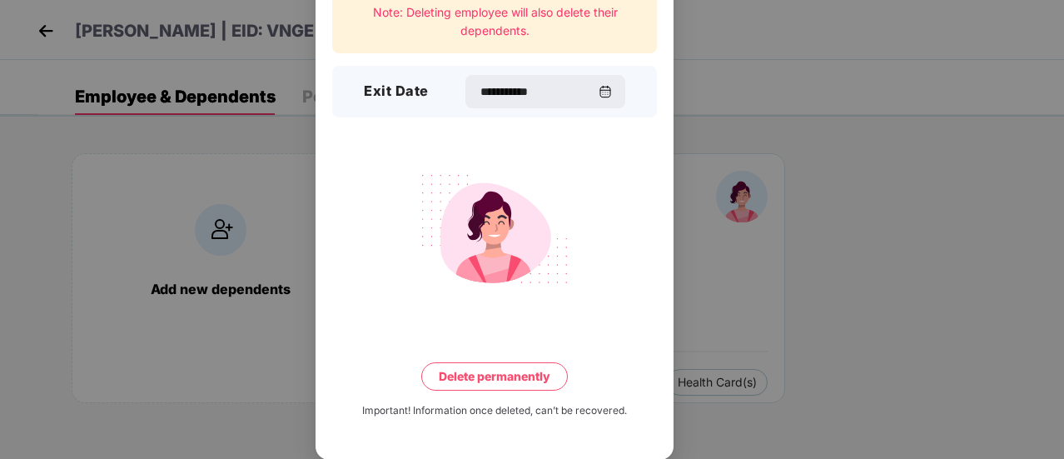
click at [517, 375] on button "Delete permanently" at bounding box center [494, 376] width 147 height 28
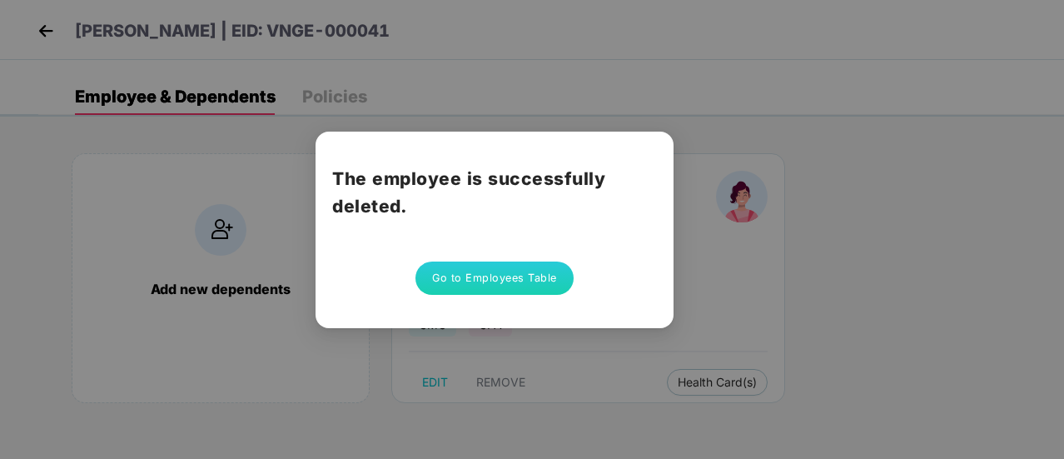
scroll to position [0, 0]
click at [266, 207] on div "The employee is successfully deleted. Go to Employees Table" at bounding box center [532, 229] width 1064 height 459
click at [513, 282] on button "Go to Employees Table" at bounding box center [494, 277] width 158 height 33
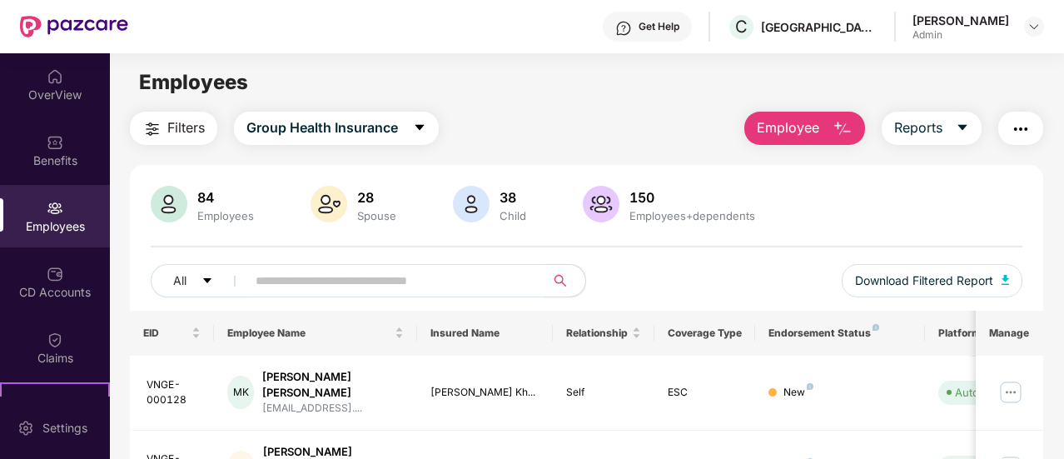
click at [772, 129] on span "Employee" at bounding box center [788, 127] width 62 height 21
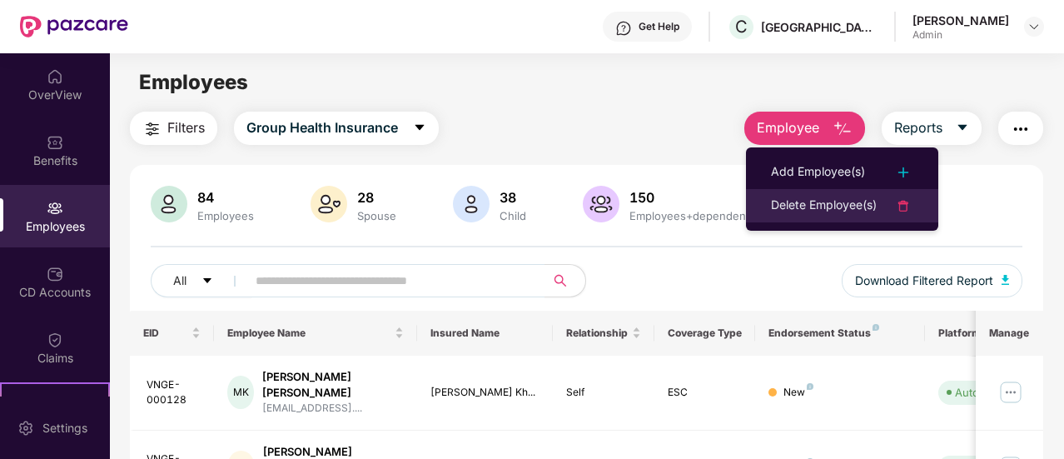
click at [782, 193] on li "Delete Employee(s)" at bounding box center [842, 205] width 192 height 33
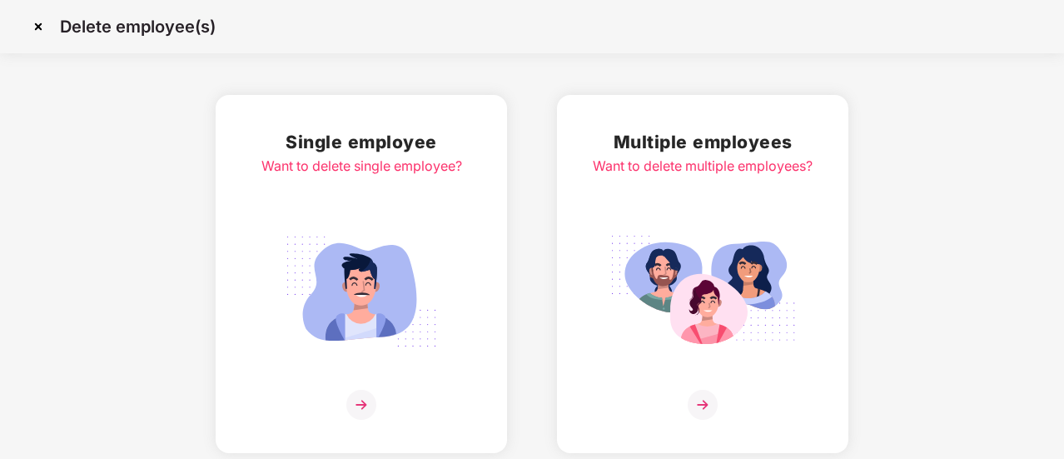
click at [386, 244] on img at bounding box center [361, 291] width 186 height 130
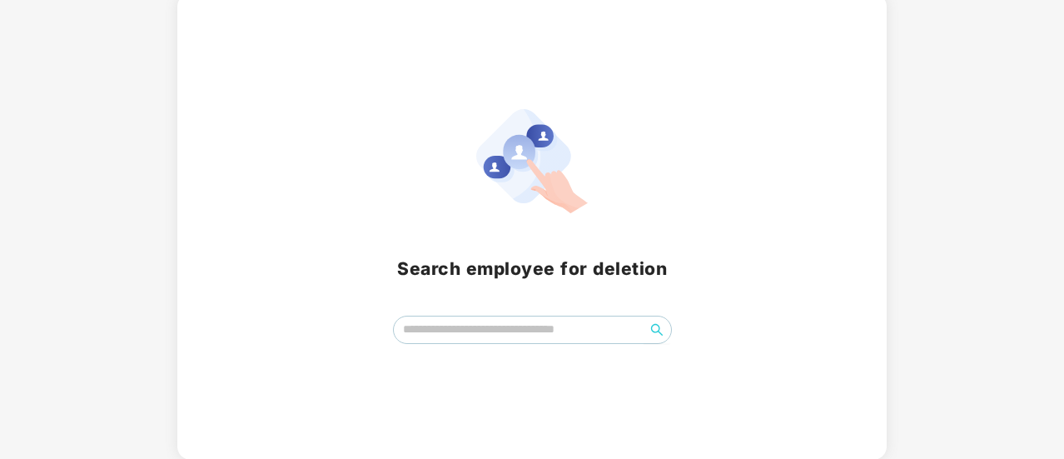
scroll to position [102, 0]
click at [468, 326] on input "search" at bounding box center [519, 328] width 251 height 25
click at [654, 338] on button "button" at bounding box center [657, 329] width 27 height 27
click at [494, 325] on input "****" at bounding box center [519, 328] width 251 height 25
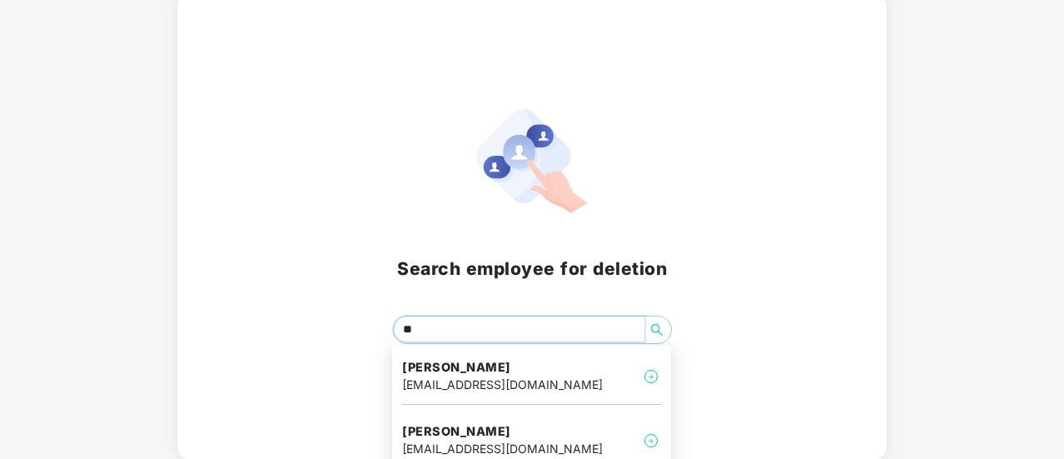
type input "***"
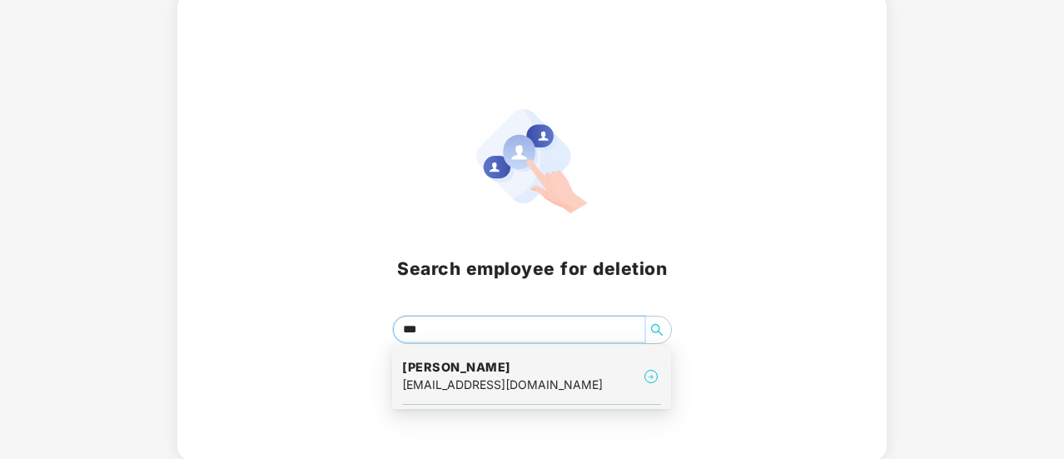
click at [476, 383] on div "mk4208257@gmail.com" at bounding box center [502, 384] width 201 height 18
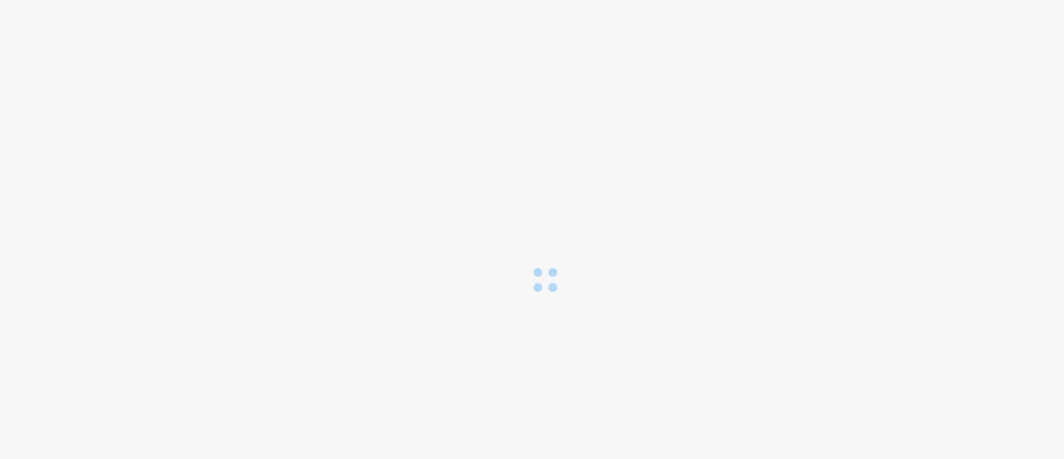
scroll to position [0, 0]
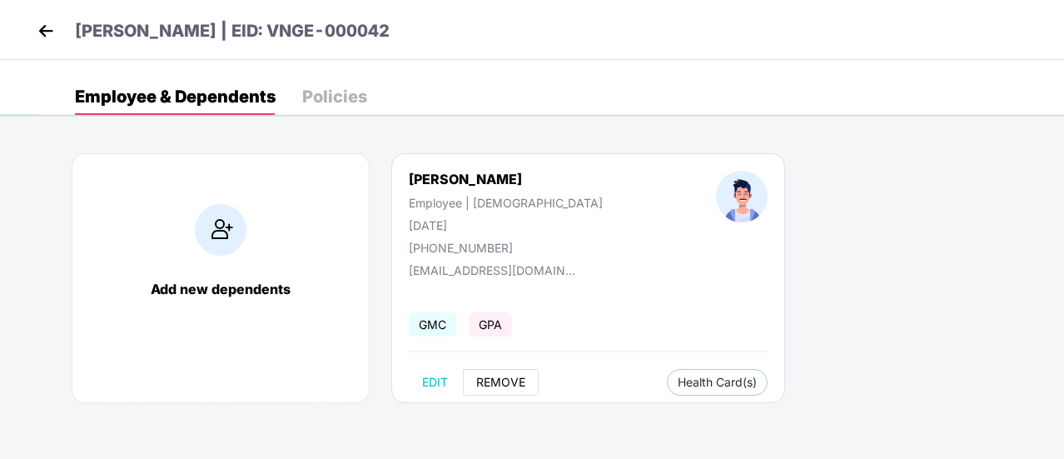
click at [507, 372] on button "REMOVE" at bounding box center [501, 382] width 76 height 27
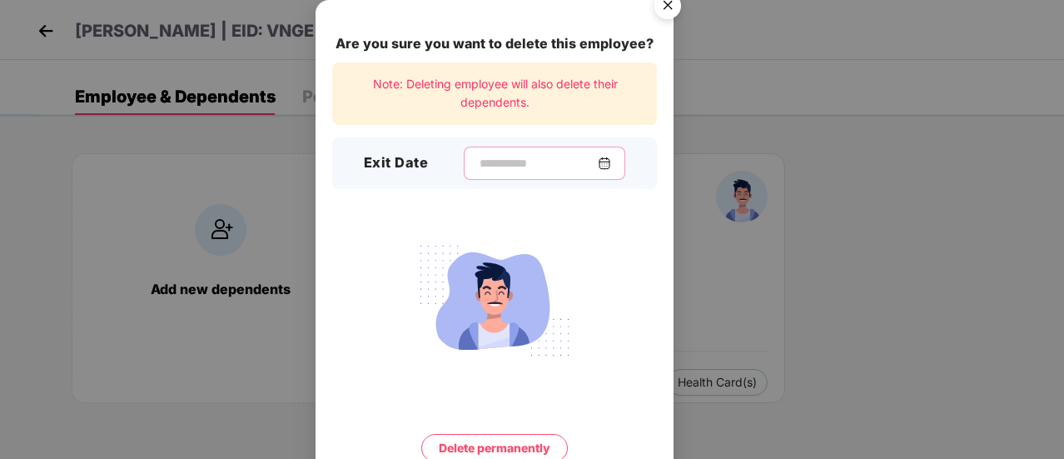
click at [516, 159] on input at bounding box center [538, 163] width 120 height 17
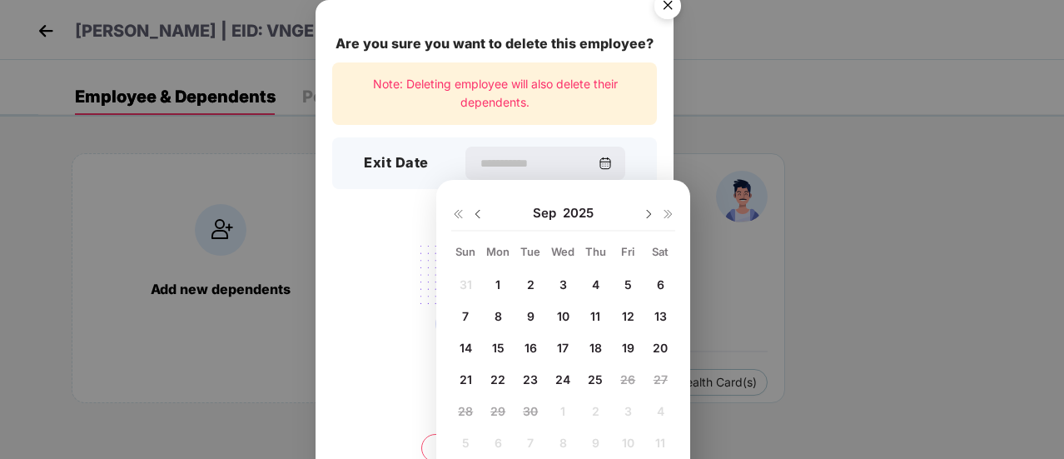
click at [492, 278] on div "1" at bounding box center [497, 283] width 25 height 25
type input "**********"
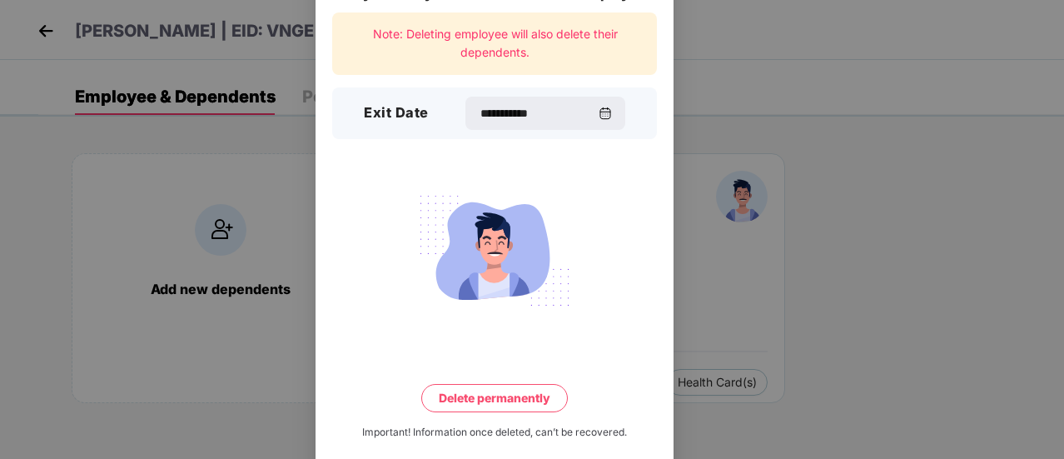
scroll to position [72, 0]
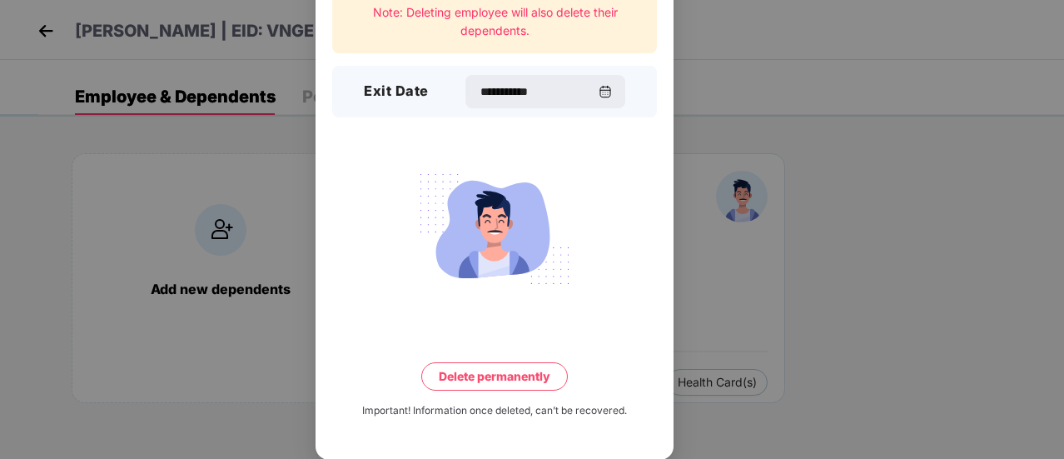
click at [519, 387] on button "Delete permanently" at bounding box center [494, 376] width 147 height 28
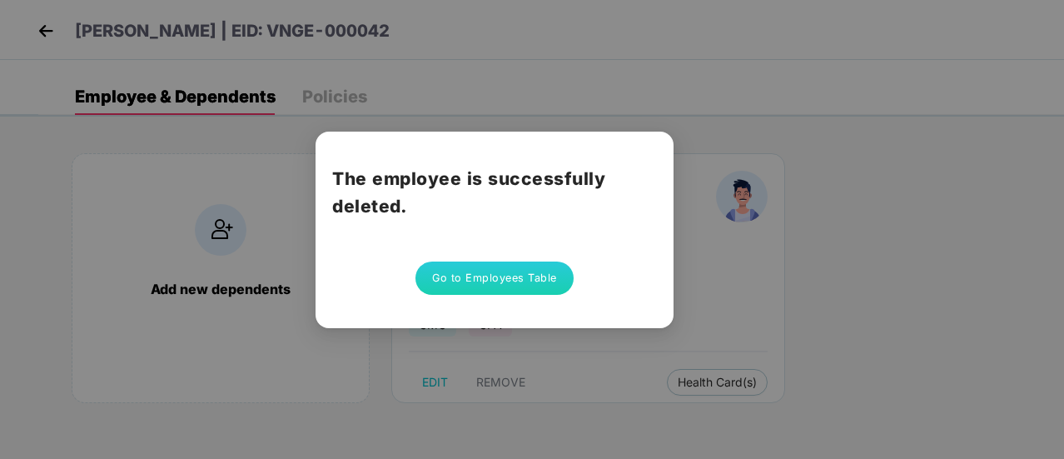
click at [526, 271] on button "Go to Employees Table" at bounding box center [494, 277] width 158 height 33
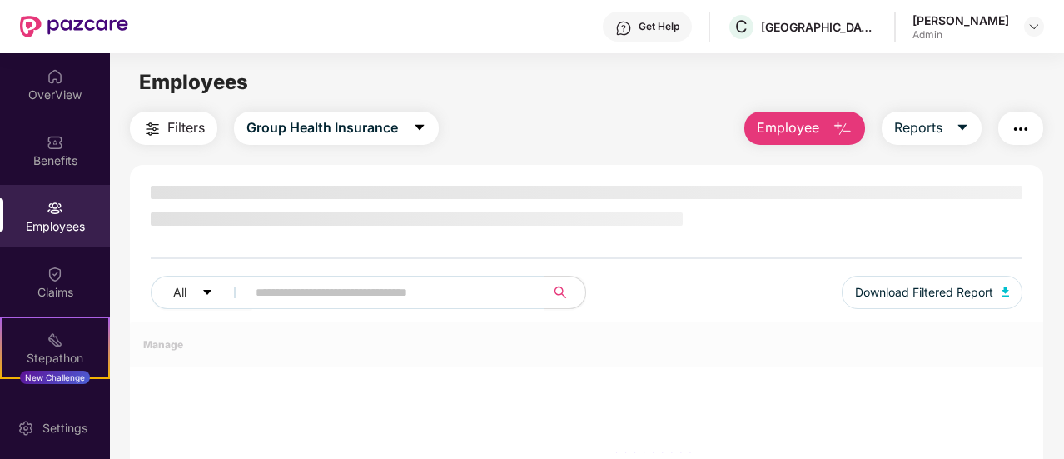
click at [794, 126] on span "Employee" at bounding box center [788, 127] width 62 height 21
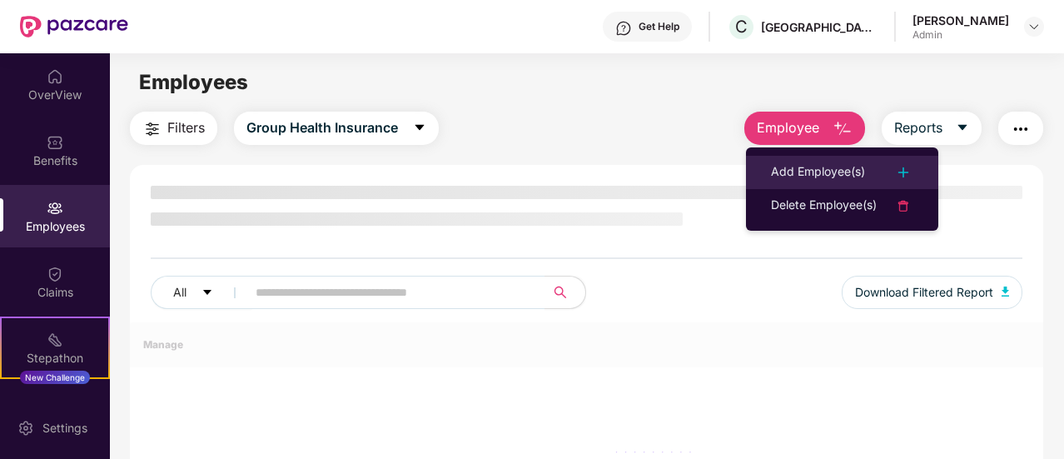
click at [783, 180] on div "Add Employee(s)" at bounding box center [818, 172] width 94 height 20
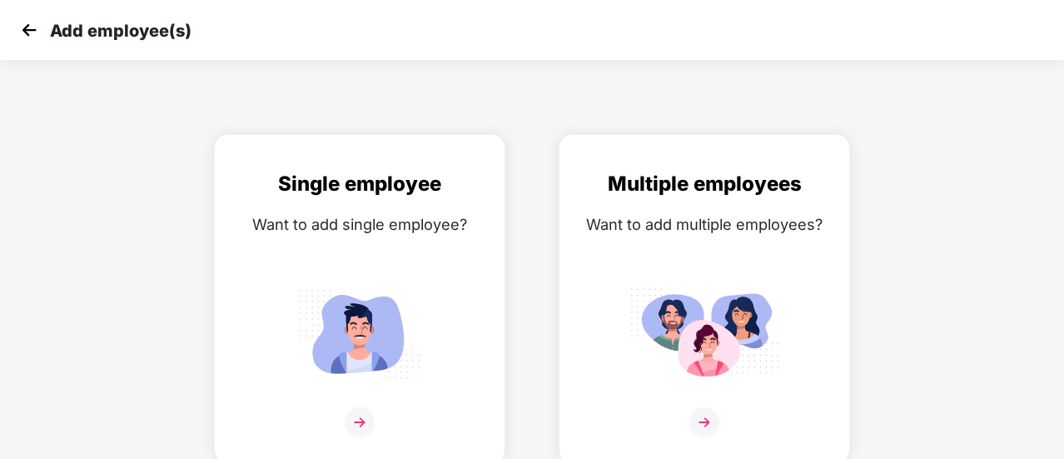
scroll to position [12, 0]
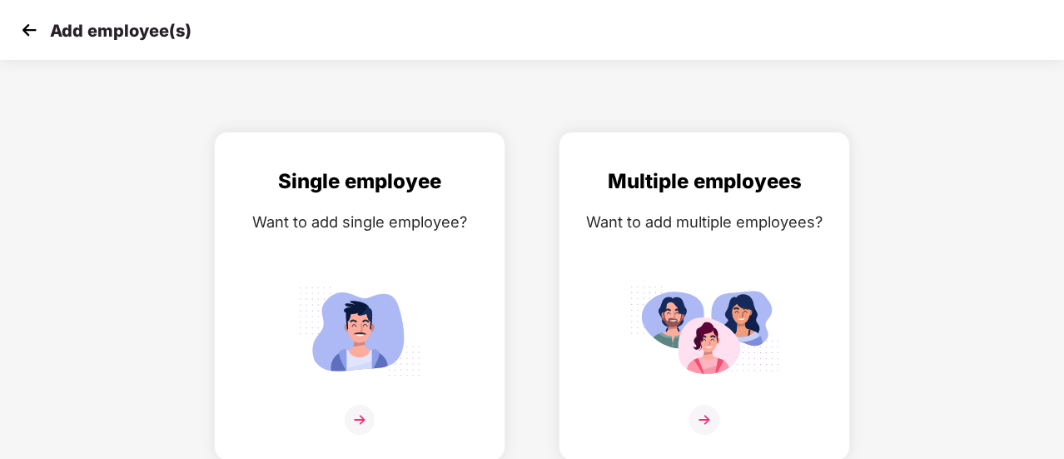
click at [20, 22] on img at bounding box center [29, 29] width 25 height 25
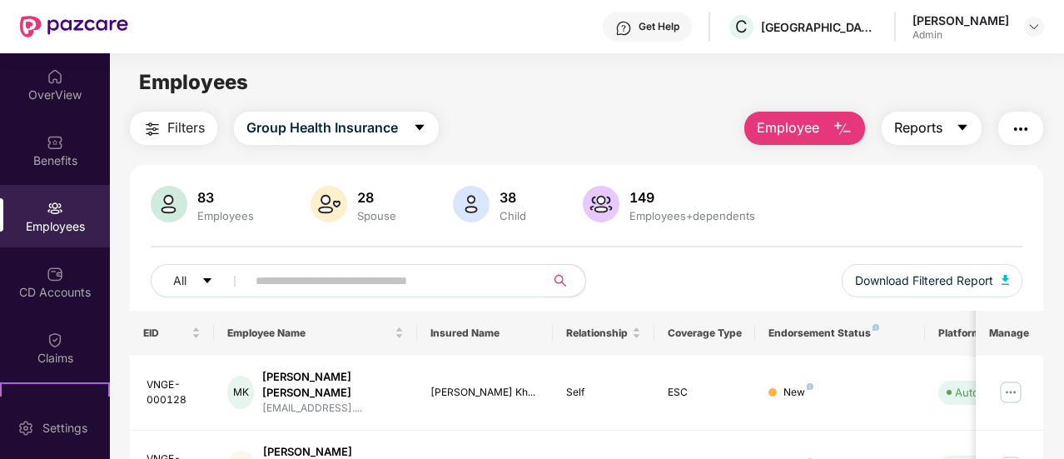
click at [907, 121] on span "Reports" at bounding box center [918, 127] width 48 height 21
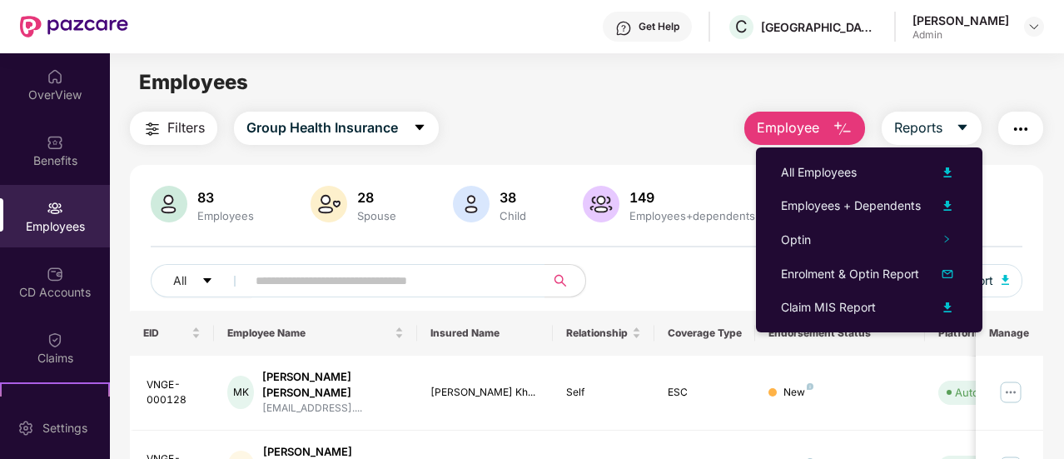
click at [897, 92] on div "Employees" at bounding box center [586, 83] width 953 height 32
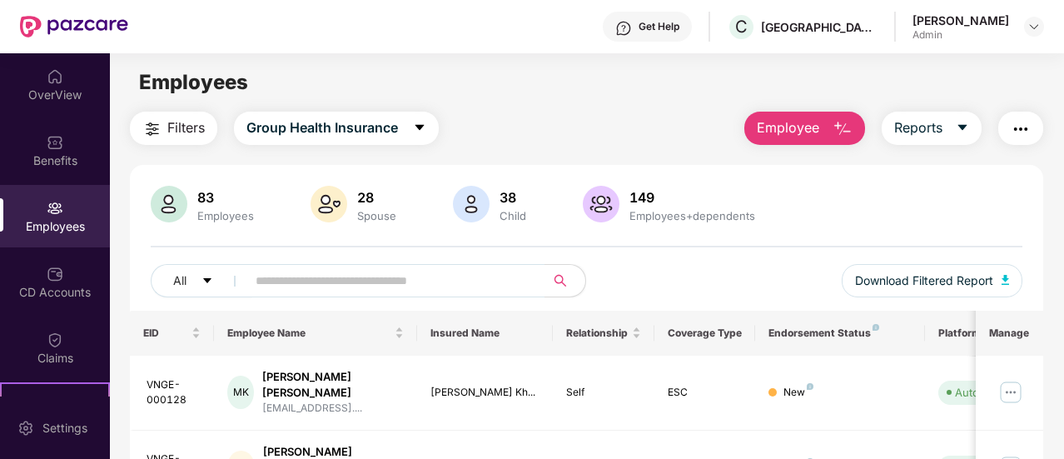
click at [828, 118] on button "Employee" at bounding box center [804, 128] width 121 height 33
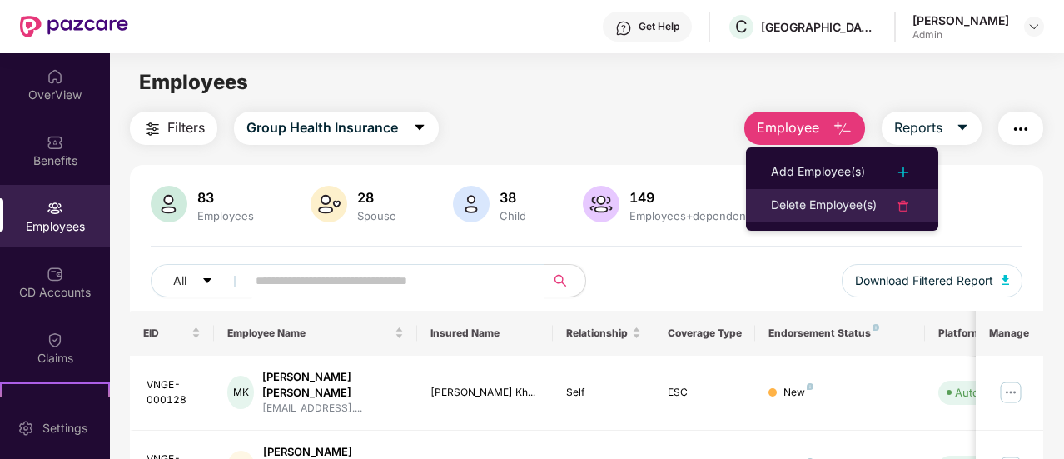
click at [829, 203] on div "Delete Employee(s)" at bounding box center [824, 206] width 106 height 20
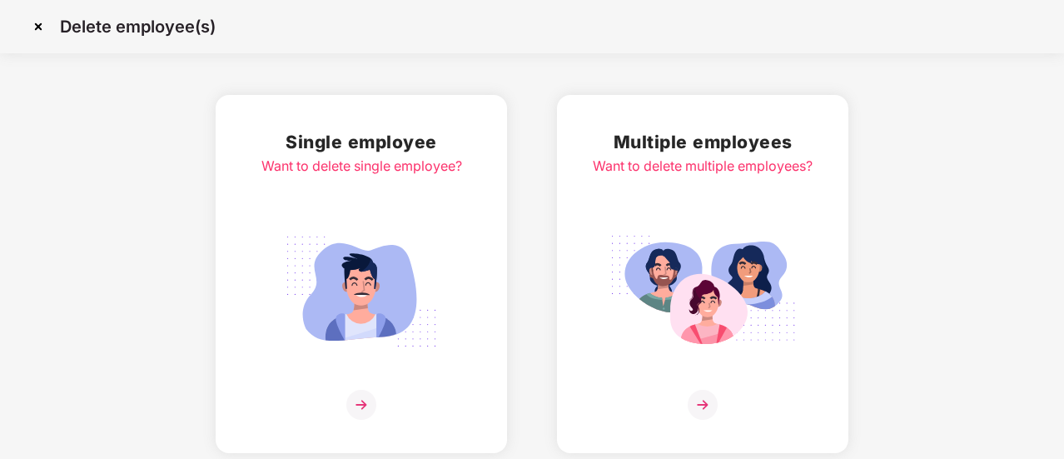
click at [679, 232] on img at bounding box center [702, 291] width 186 height 130
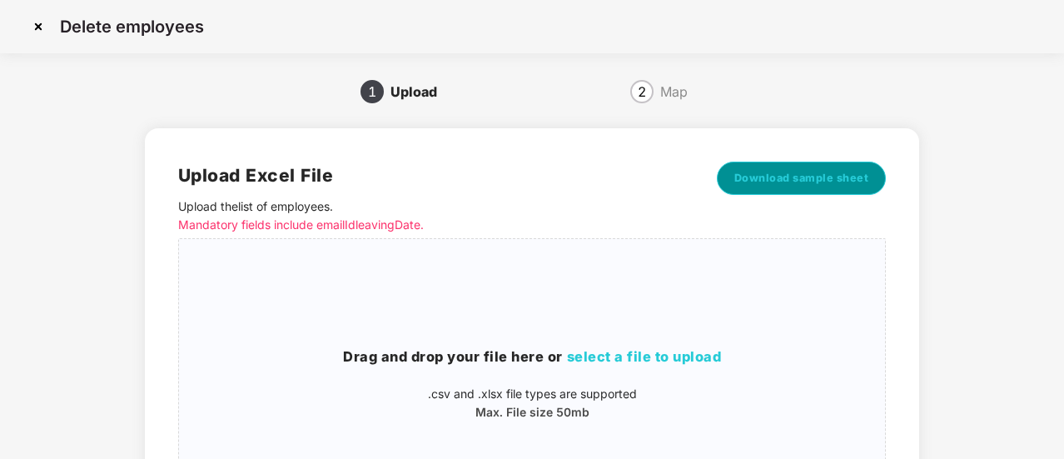
click at [773, 166] on button "Download sample sheet" at bounding box center [802, 178] width 170 height 33
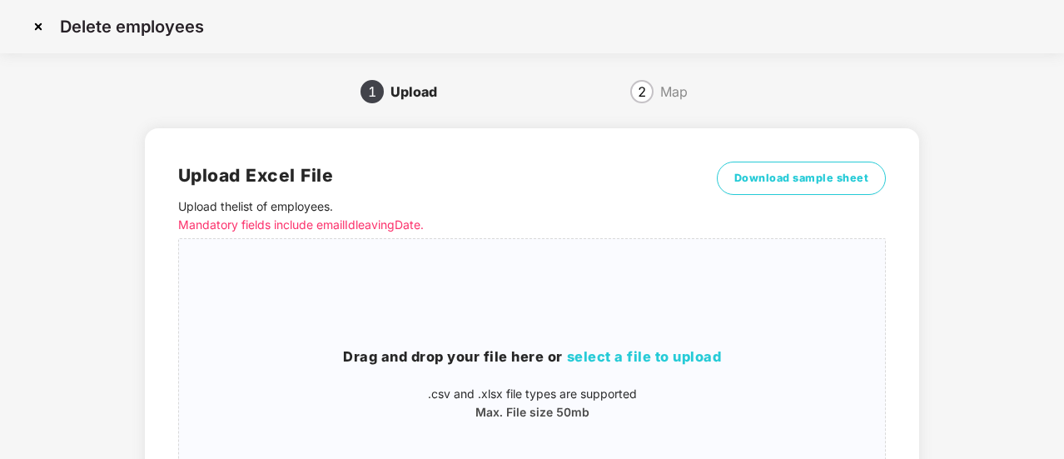
click at [42, 27] on img at bounding box center [38, 26] width 27 height 27
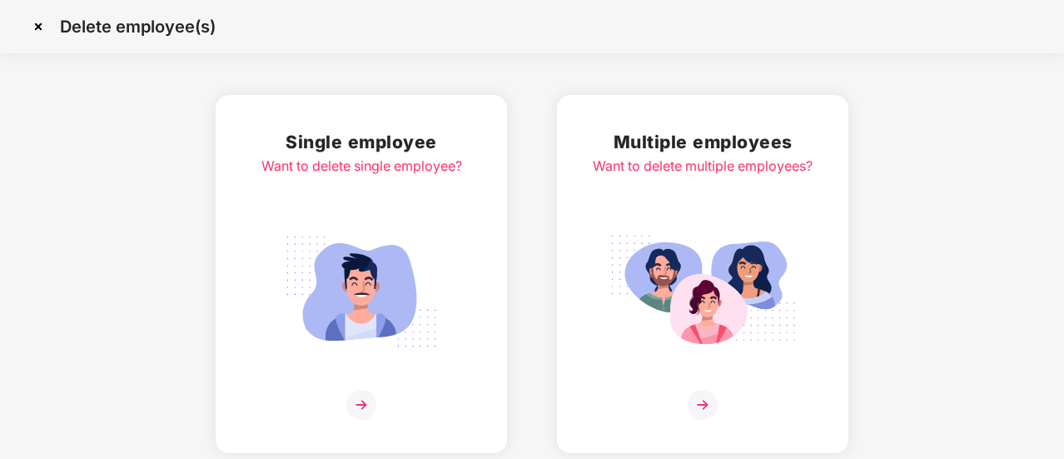
click at [470, 217] on div "Single employee Want to delete single employee?" at bounding box center [361, 274] width 291 height 358
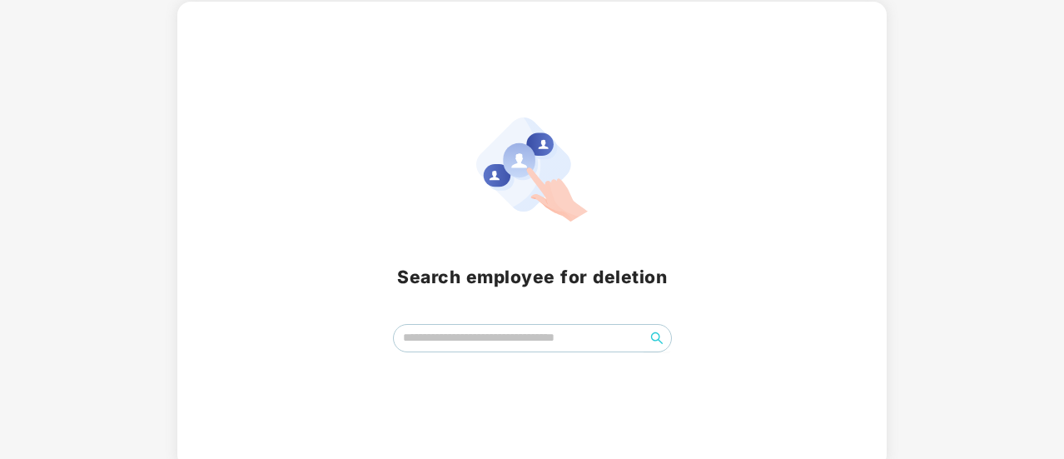
scroll to position [102, 0]
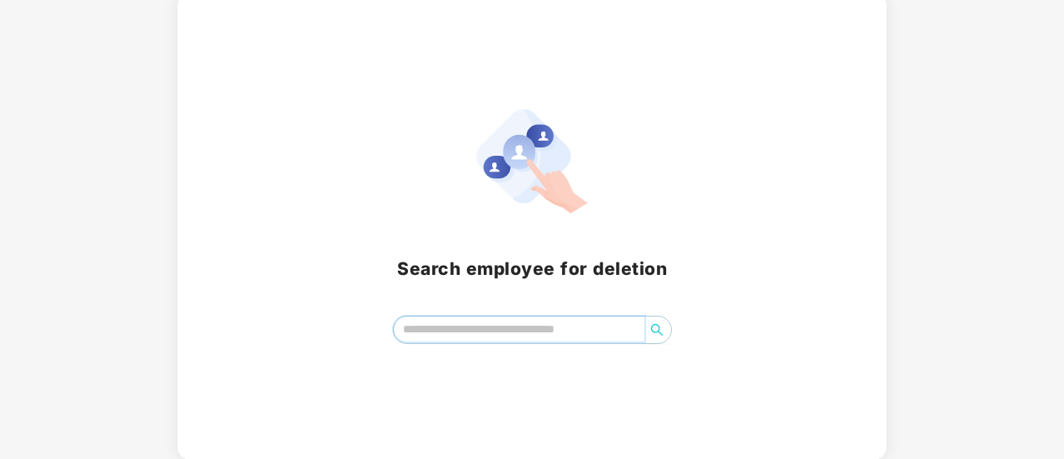
click at [536, 331] on input "search" at bounding box center [519, 328] width 251 height 25
click at [659, 326] on icon "search" at bounding box center [656, 330] width 12 height 12
click at [594, 332] on input "******" at bounding box center [519, 328] width 251 height 25
type input "*"
type input "*****"
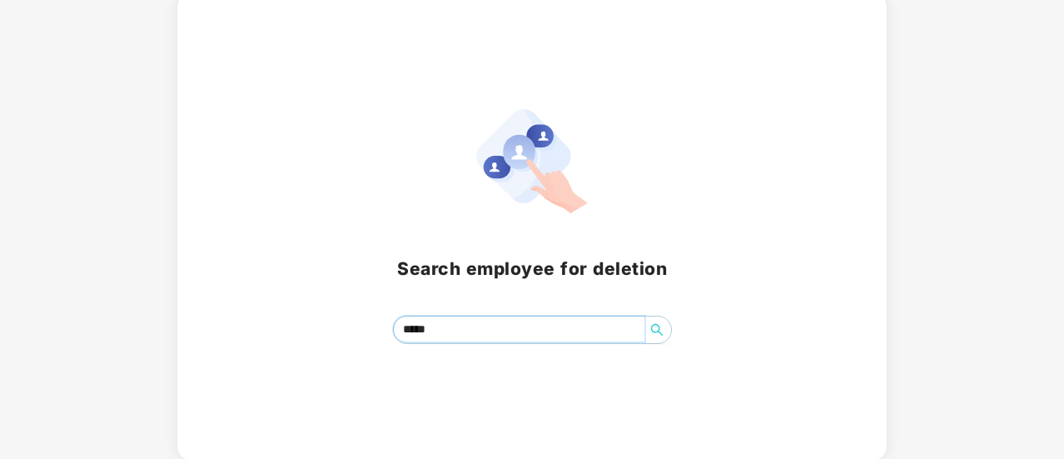
click at [644, 336] on button "button" at bounding box center [657, 329] width 27 height 27
click at [654, 334] on icon "search" at bounding box center [656, 329] width 13 height 13
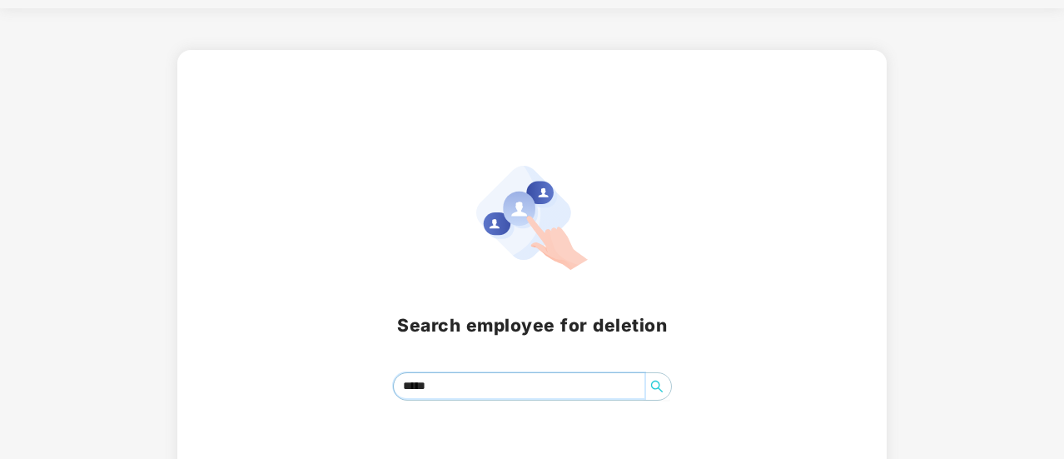
scroll to position [18, 0]
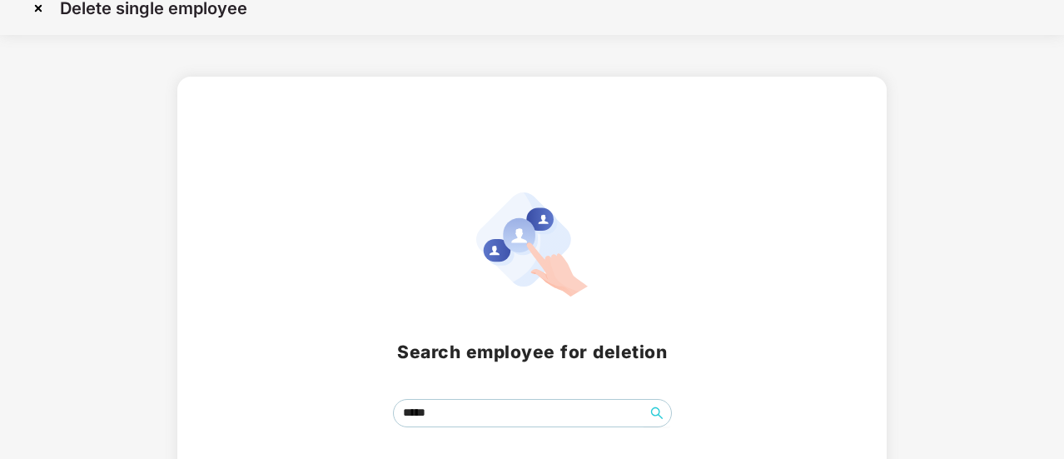
click at [45, 9] on img at bounding box center [38, 8] width 27 height 27
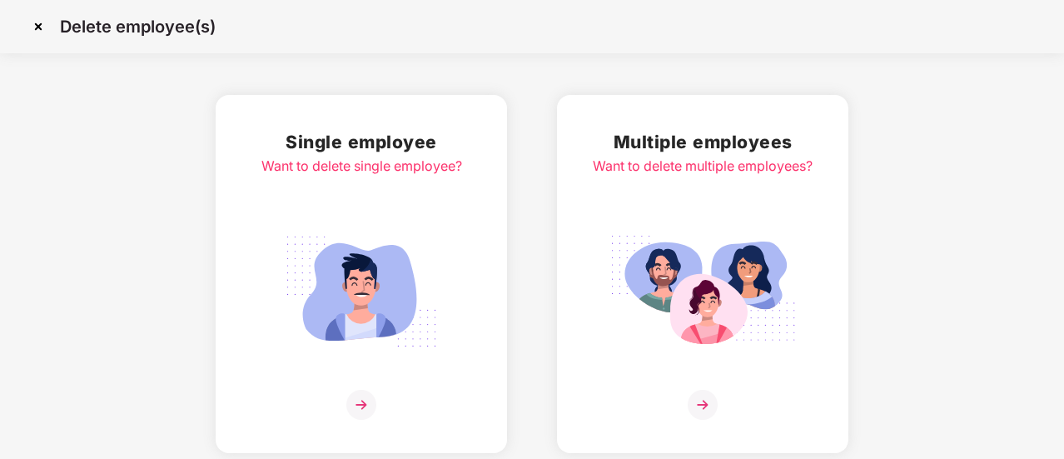
click at [684, 292] on img at bounding box center [702, 291] width 186 height 130
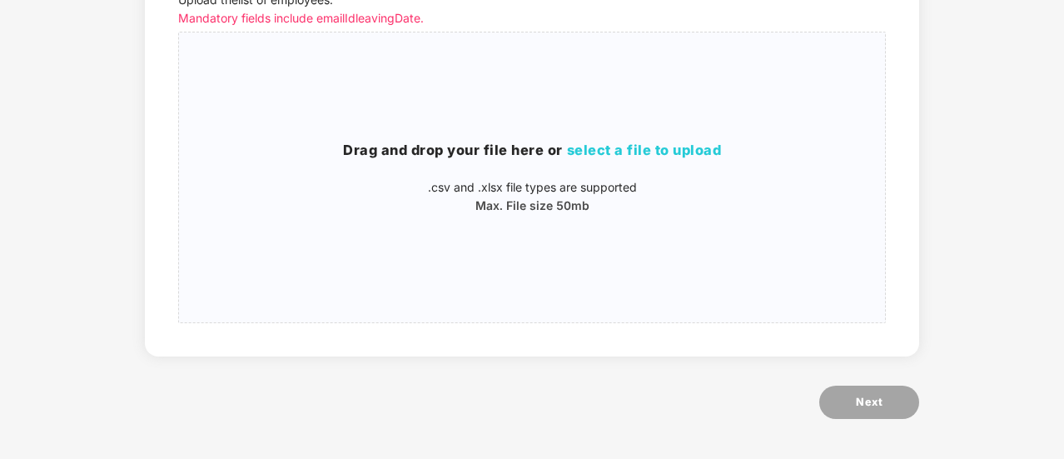
scroll to position [208, 0]
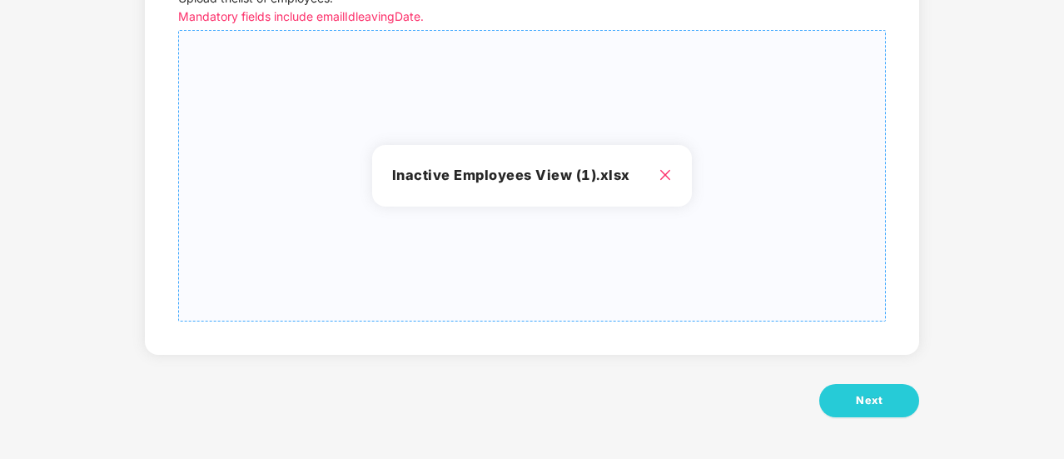
click at [388, 231] on div "Inactive Employees View (1).xlsx" at bounding box center [532, 175] width 706 height 263
click at [826, 398] on button "Next" at bounding box center [869, 400] width 100 height 33
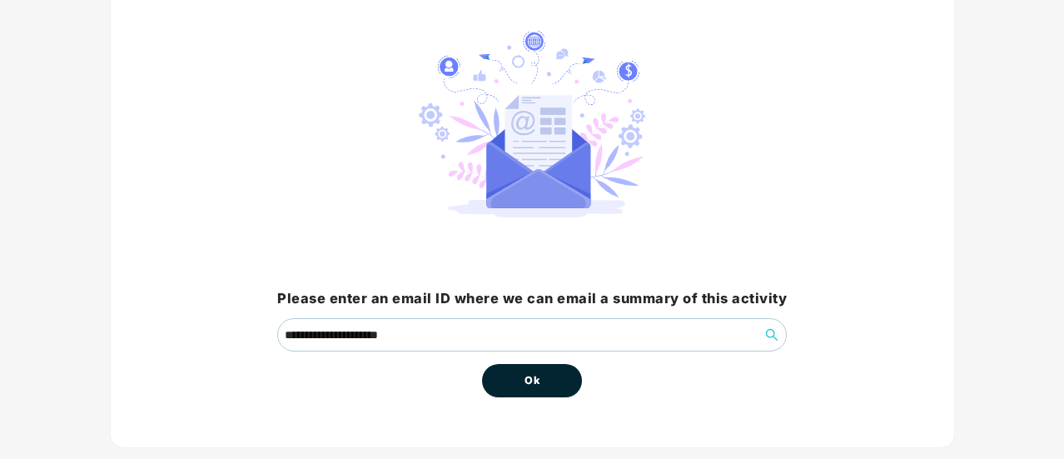
scroll to position [155, 0]
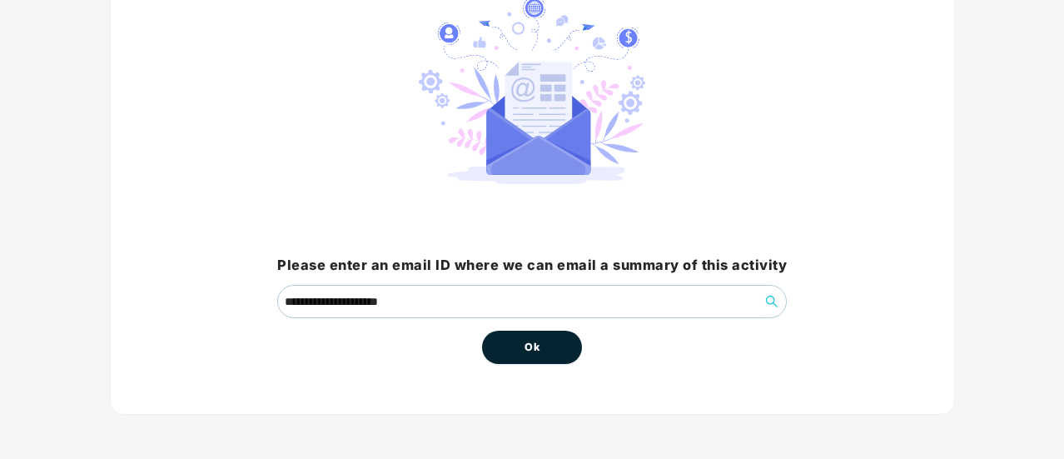
click at [544, 351] on button "Ok" at bounding box center [532, 347] width 100 height 33
click at [544, 350] on button "Ok" at bounding box center [532, 347] width 100 height 33
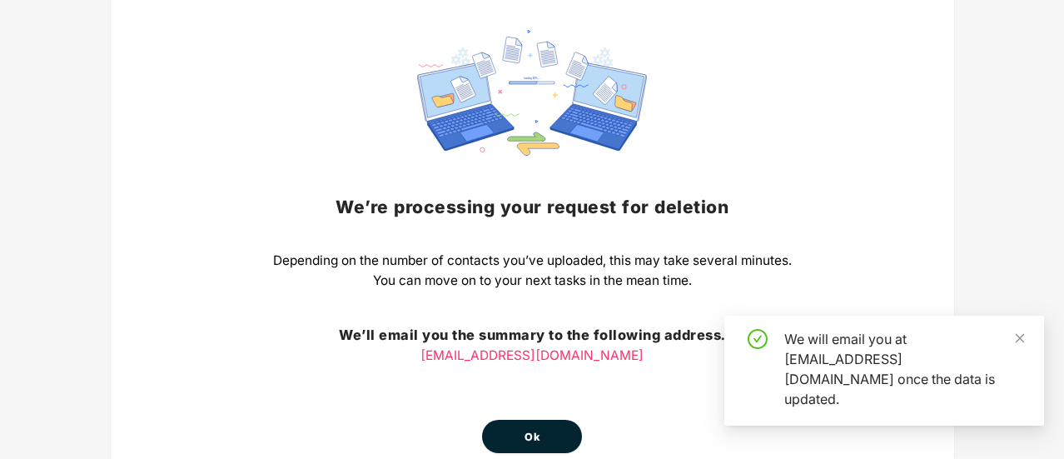
scroll to position [212, 0]
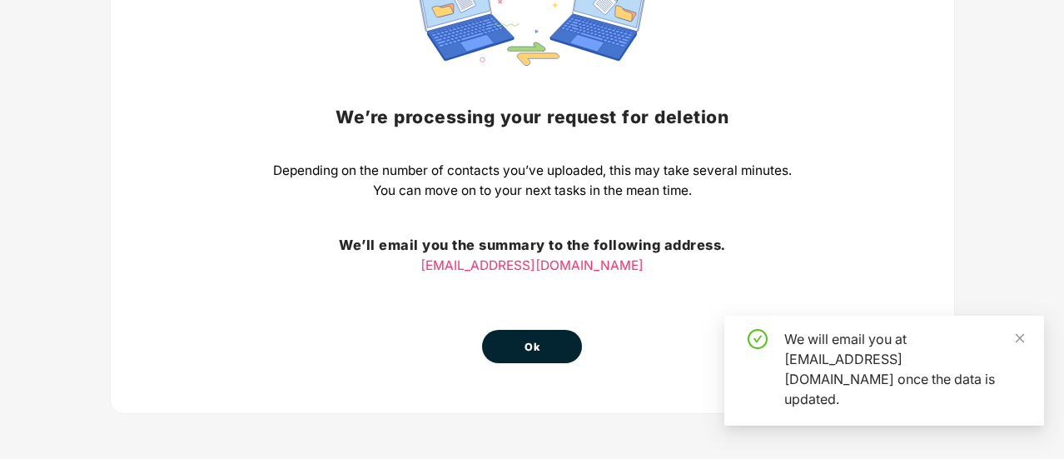
click at [1013, 357] on div "We will email you at [EMAIL_ADDRESS][DOMAIN_NAME] once the data is updated." at bounding box center [904, 369] width 240 height 80
click at [521, 345] on button "Ok" at bounding box center [532, 346] width 100 height 33
